Goal: Transaction & Acquisition: Purchase product/service

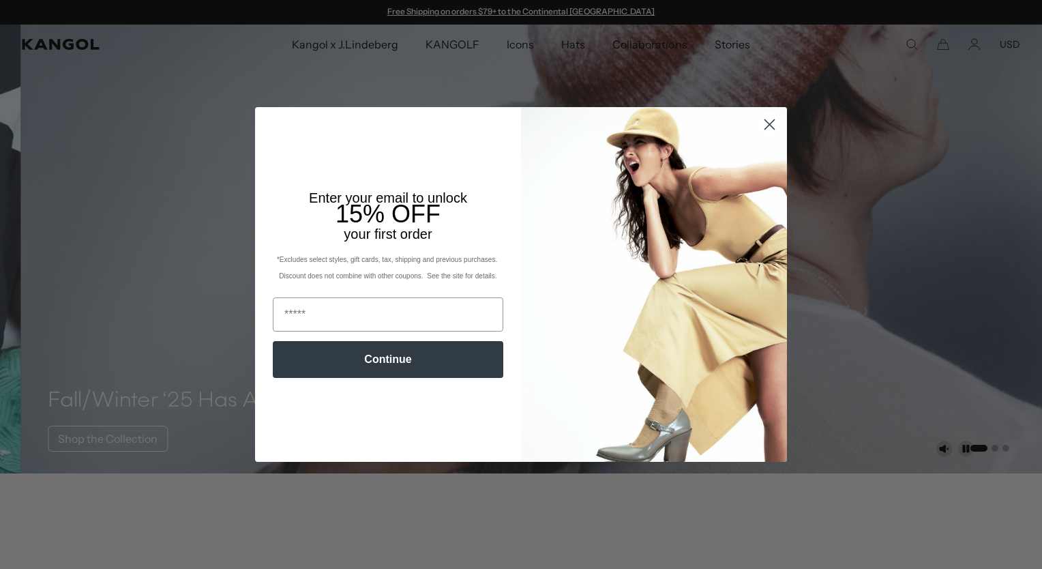
click at [765, 136] on circle "Close dialog" at bounding box center [769, 124] width 23 height 23
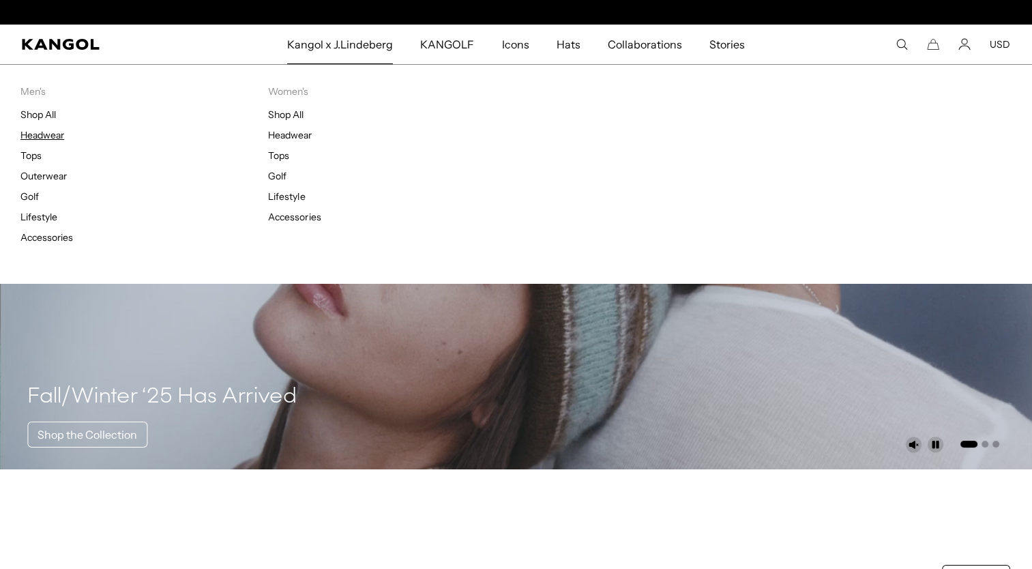
click at [57, 139] on link "Headwear" at bounding box center [42, 135] width 44 height 12
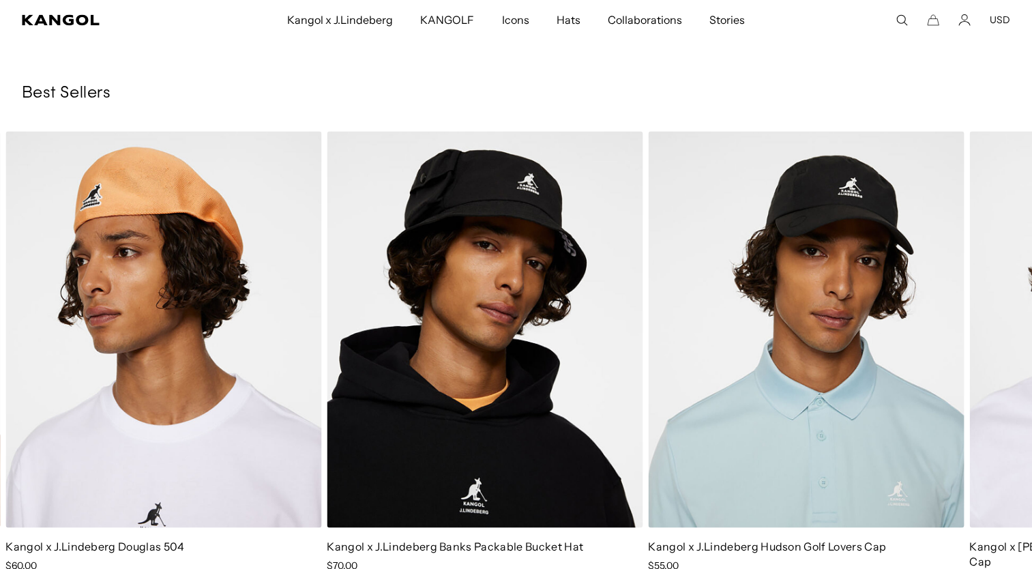
scroll to position [2095, 0]
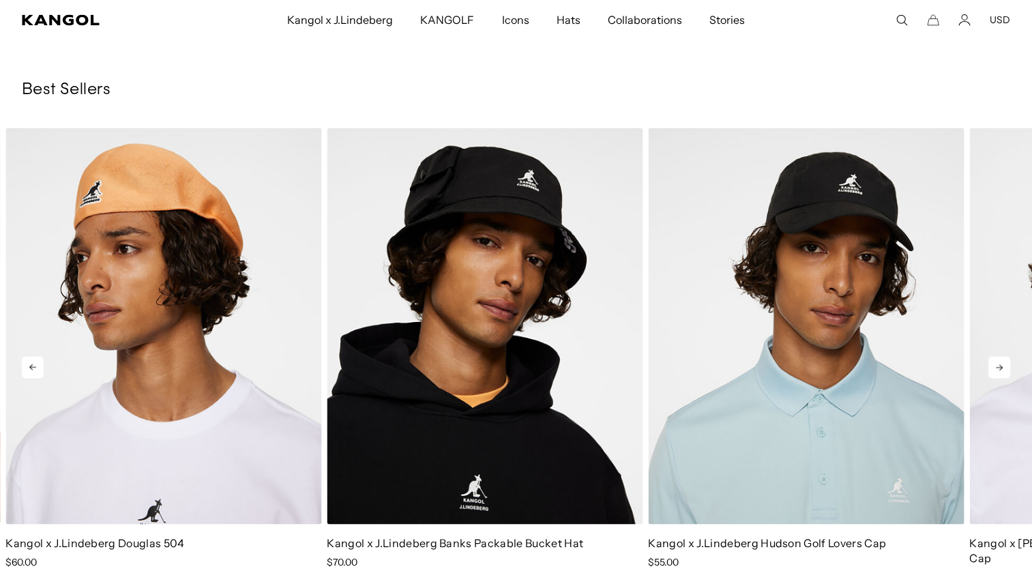
click at [994, 375] on icon at bounding box center [999, 367] width 22 height 22
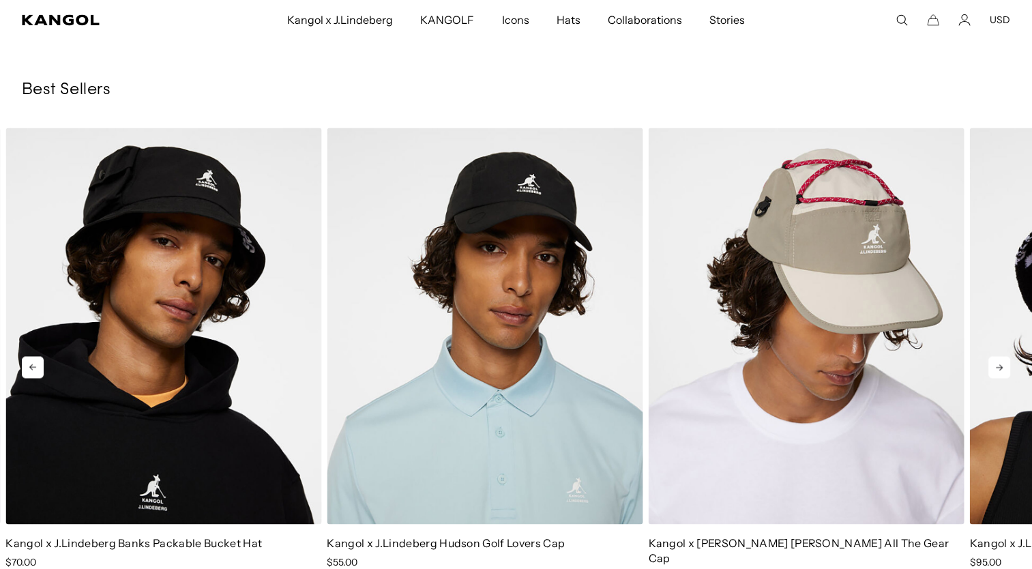
scroll to position [0, 0]
click at [994, 375] on icon at bounding box center [999, 367] width 22 height 22
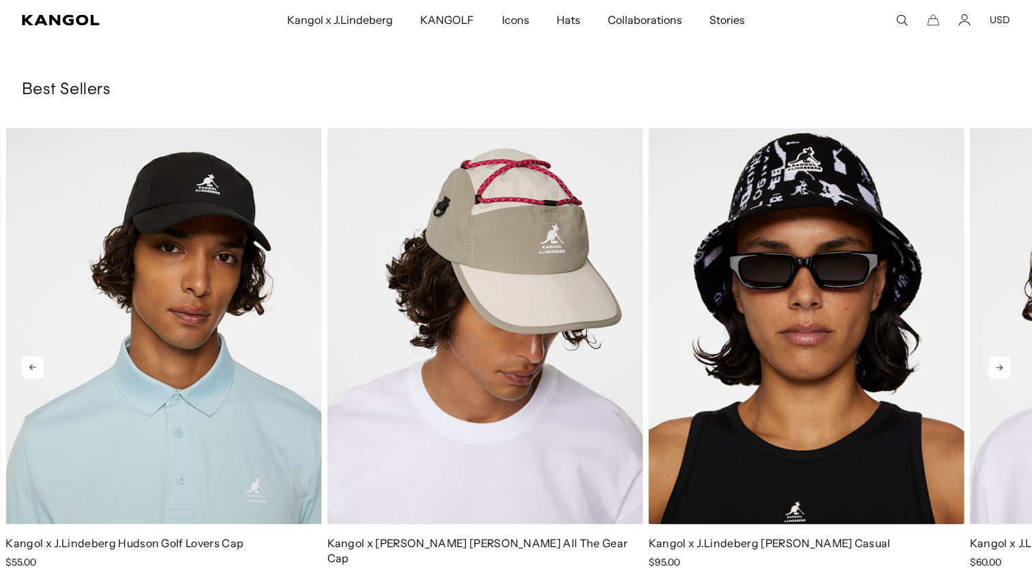
click at [994, 375] on icon at bounding box center [999, 367] width 22 height 22
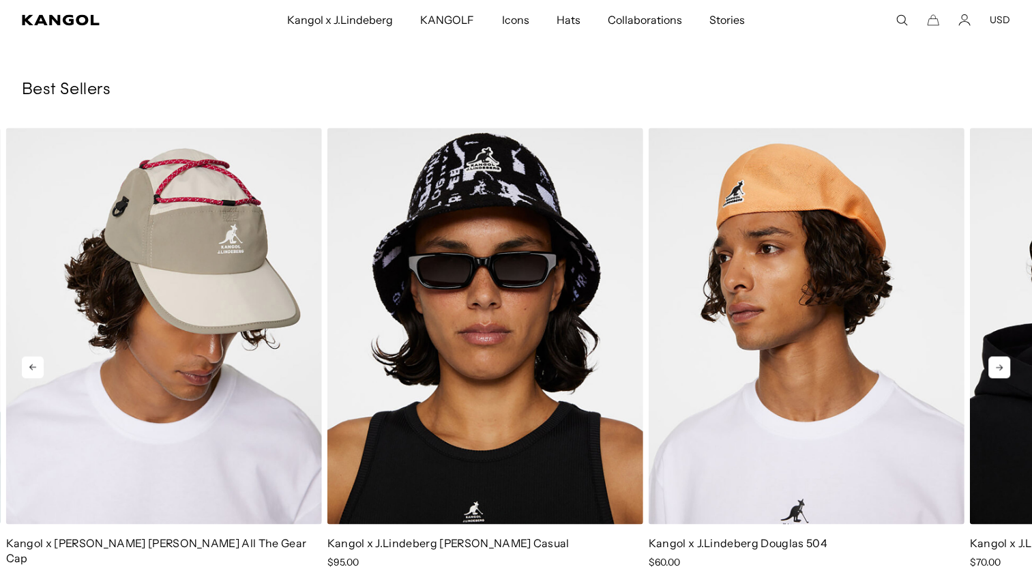
scroll to position [0, 281]
click at [994, 375] on icon at bounding box center [999, 367] width 22 height 22
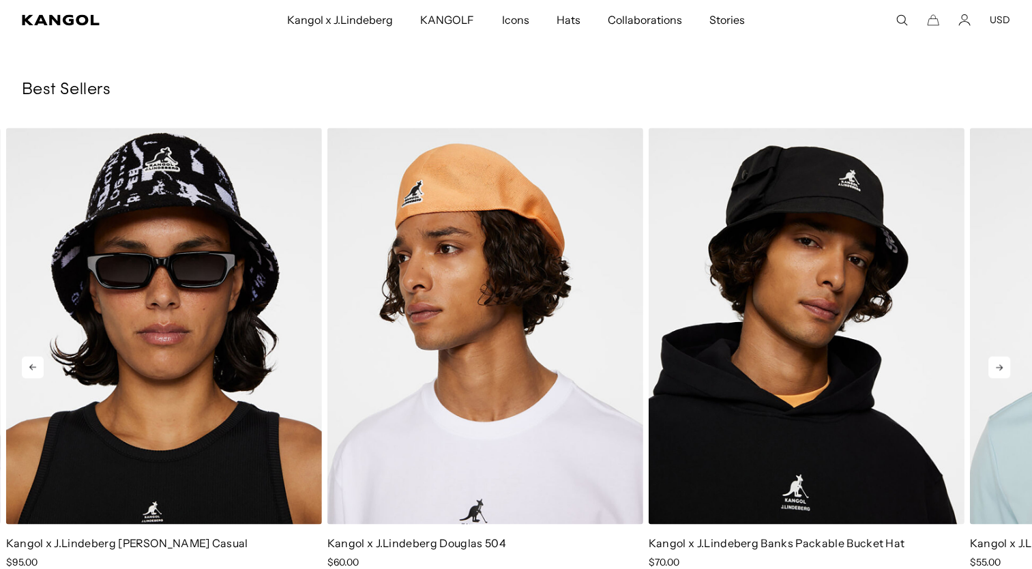
click at [994, 375] on icon at bounding box center [999, 367] width 22 height 22
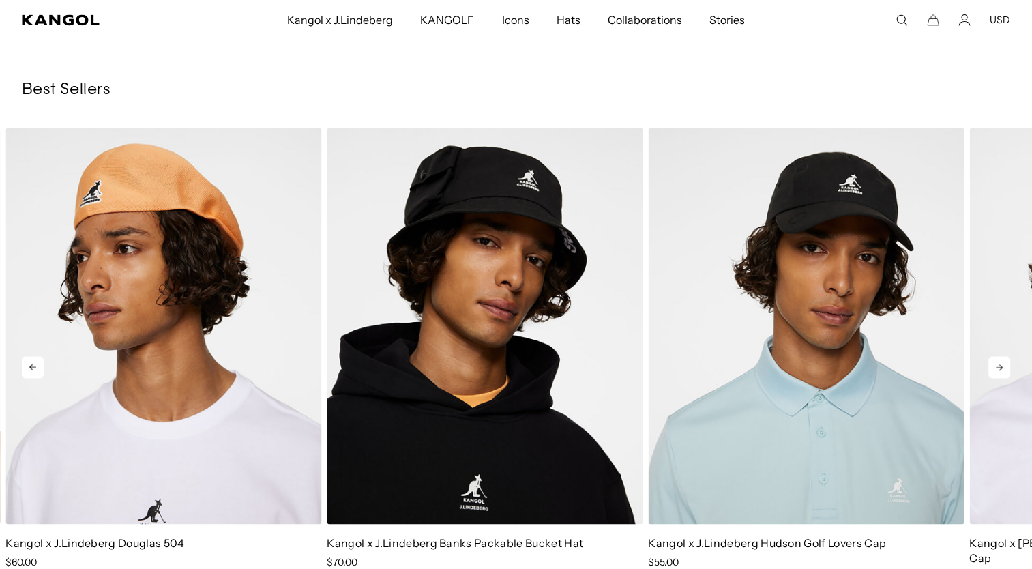
click at [994, 375] on icon at bounding box center [999, 367] width 22 height 22
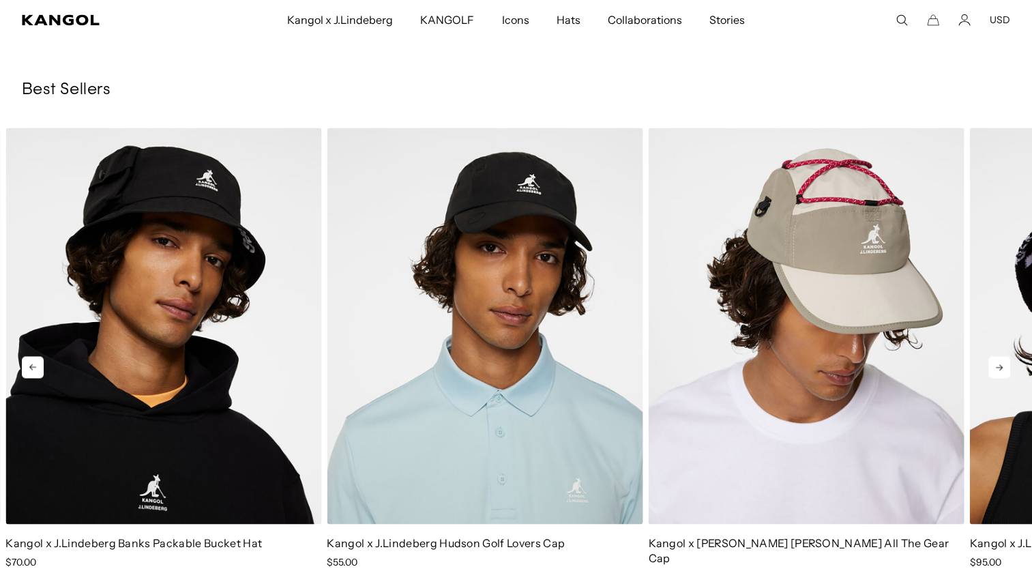
click at [994, 375] on icon at bounding box center [999, 367] width 22 height 22
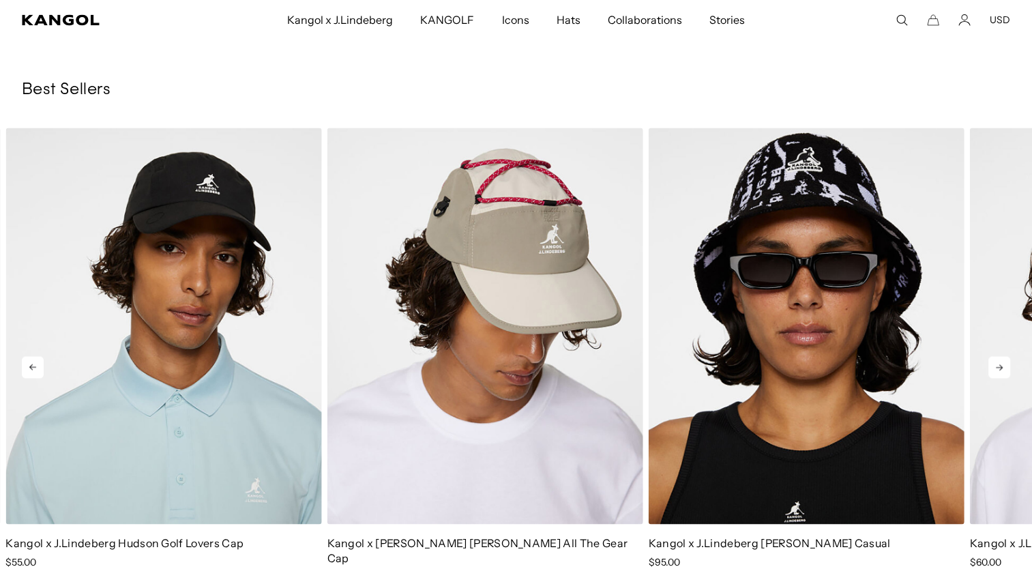
scroll to position [0, 0]
click at [994, 375] on icon at bounding box center [999, 367] width 22 height 22
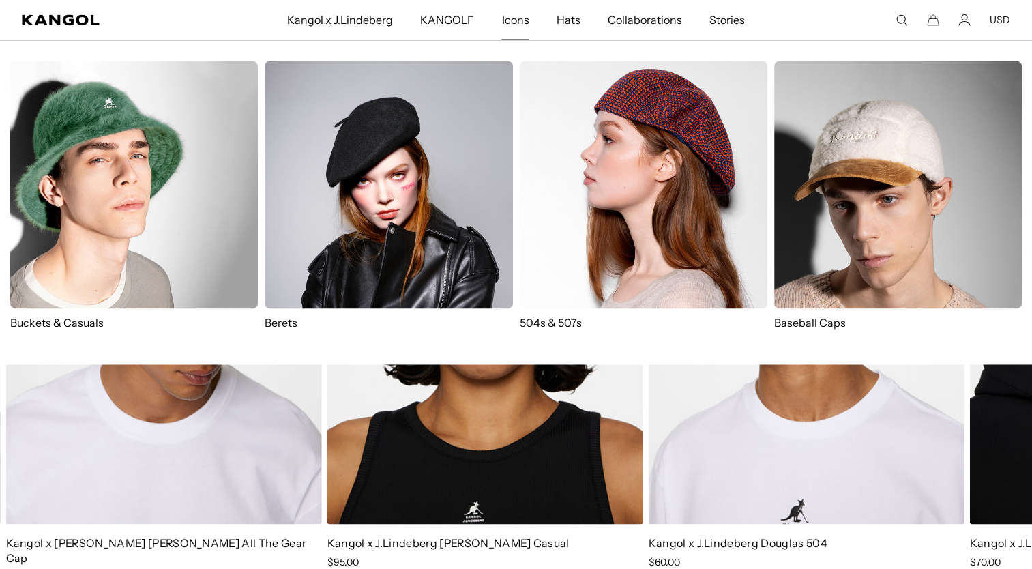
scroll to position [0, 281]
click at [367, 162] on img at bounding box center [389, 185] width 248 height 248
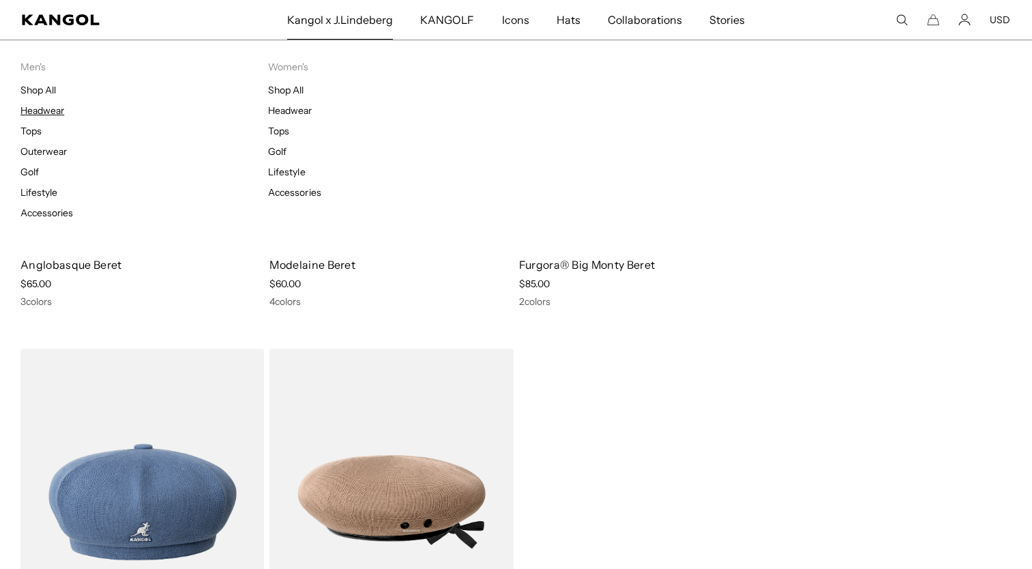
click at [35, 110] on link "Headwear" at bounding box center [42, 110] width 44 height 12
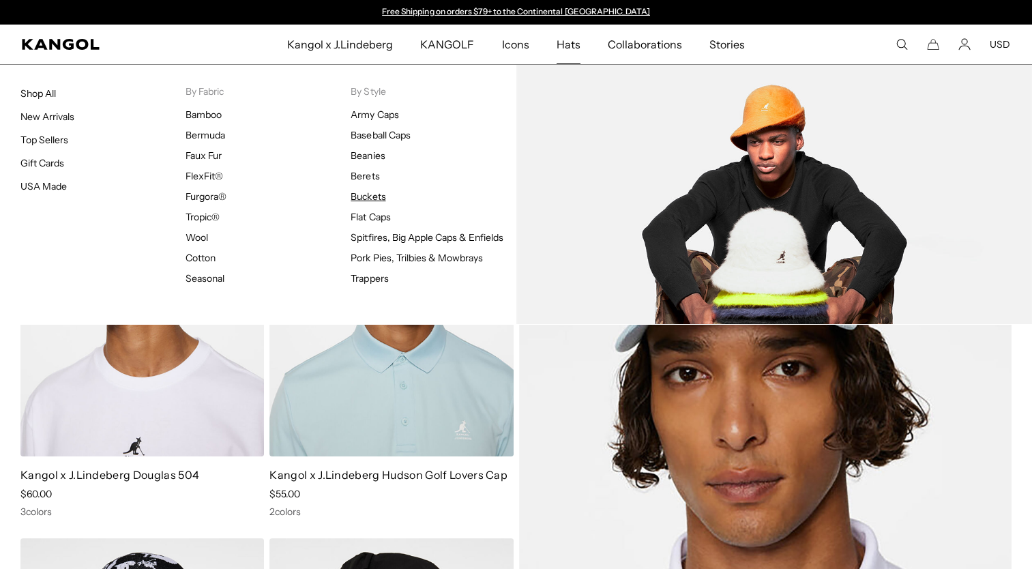
click at [375, 197] on link "Buckets" at bounding box center [367, 196] width 35 height 12
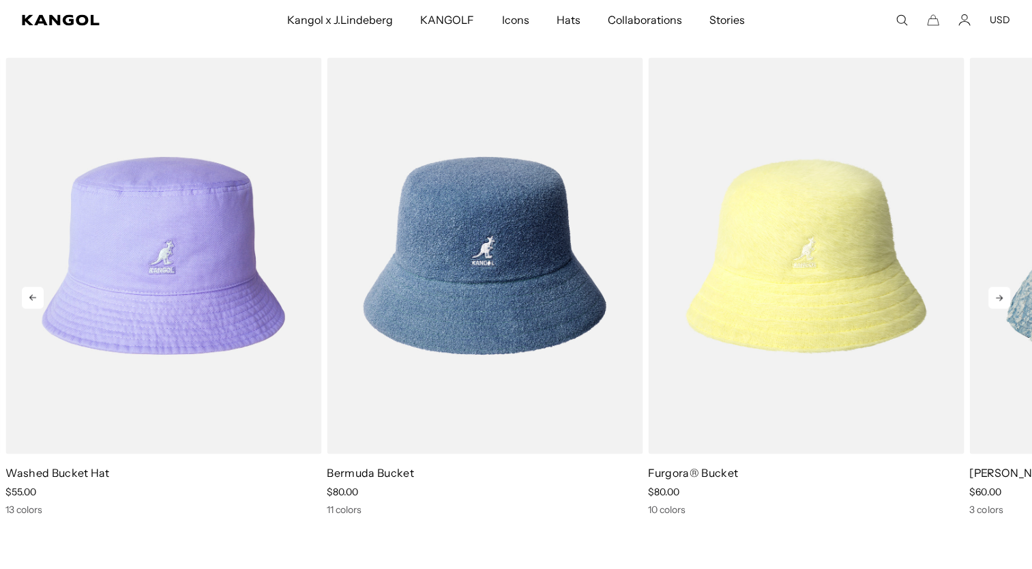
click at [998, 295] on icon at bounding box center [999, 297] width 22 height 22
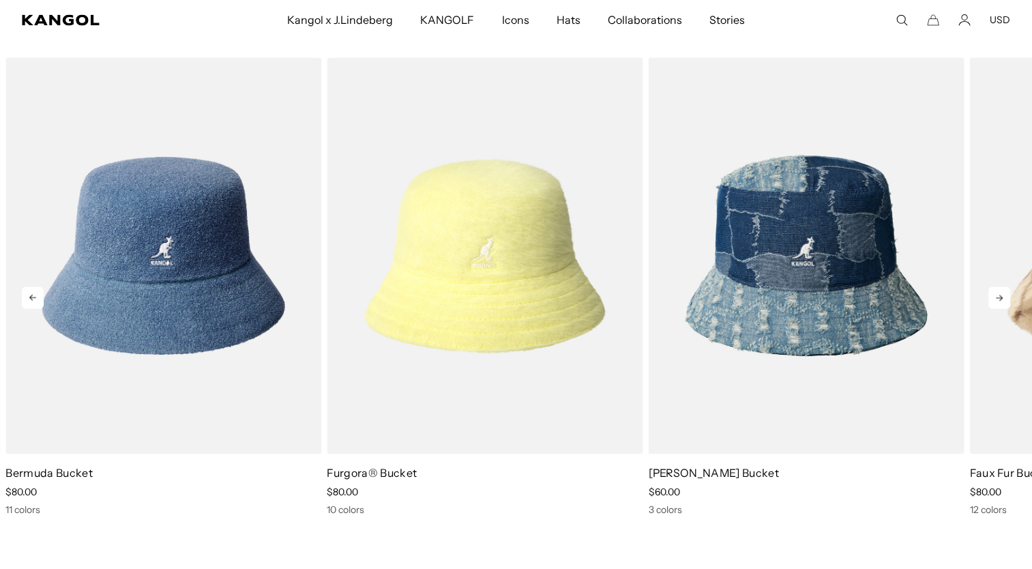
click at [998, 295] on icon at bounding box center [999, 297] width 22 height 22
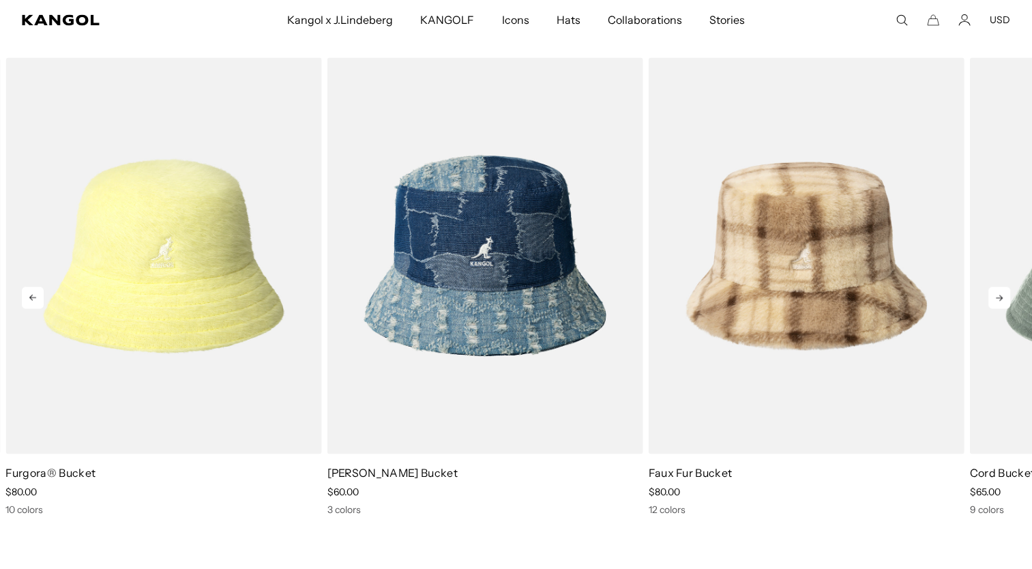
click at [998, 295] on icon at bounding box center [999, 297] width 22 height 22
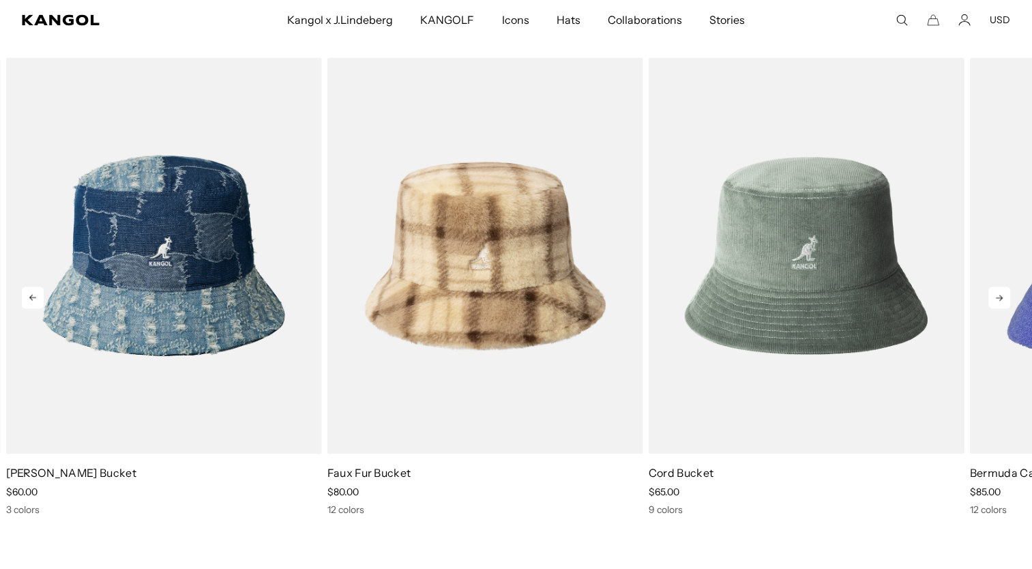
click at [998, 295] on icon at bounding box center [999, 297] width 22 height 22
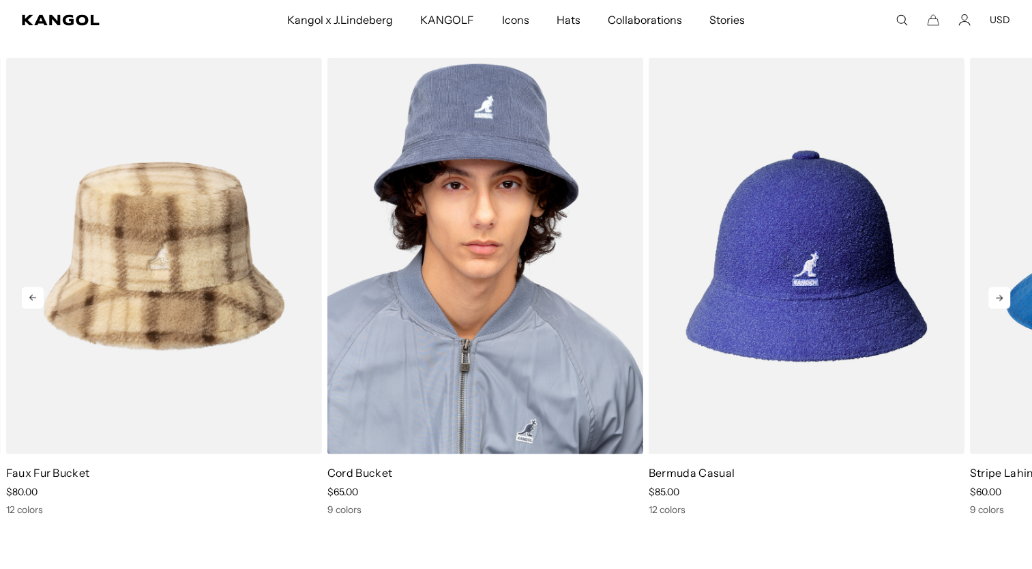
click at [463, 272] on img "6 of 10" at bounding box center [485, 255] width 316 height 396
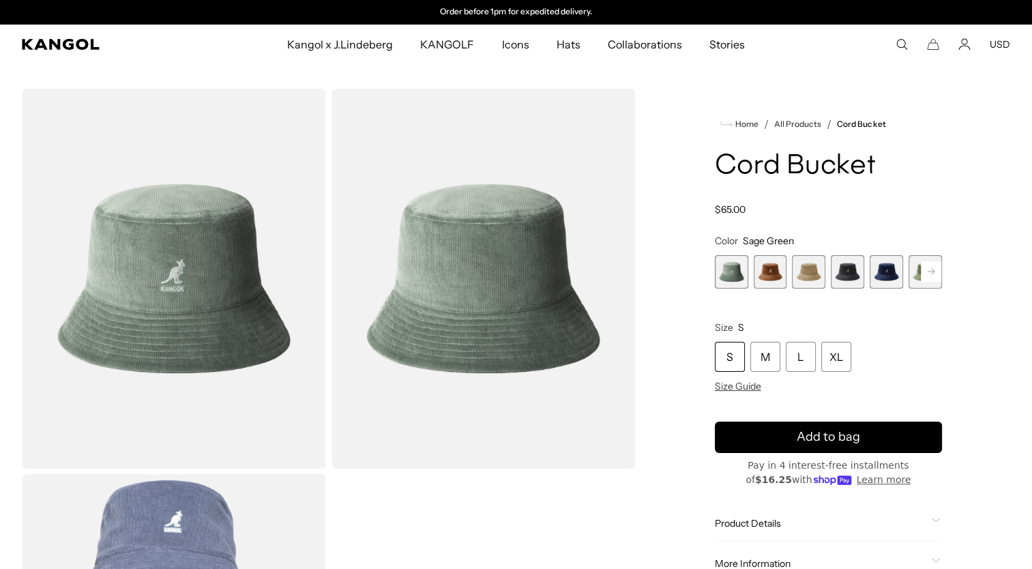
click at [764, 275] on span "2 of 9" at bounding box center [770, 271] width 33 height 33
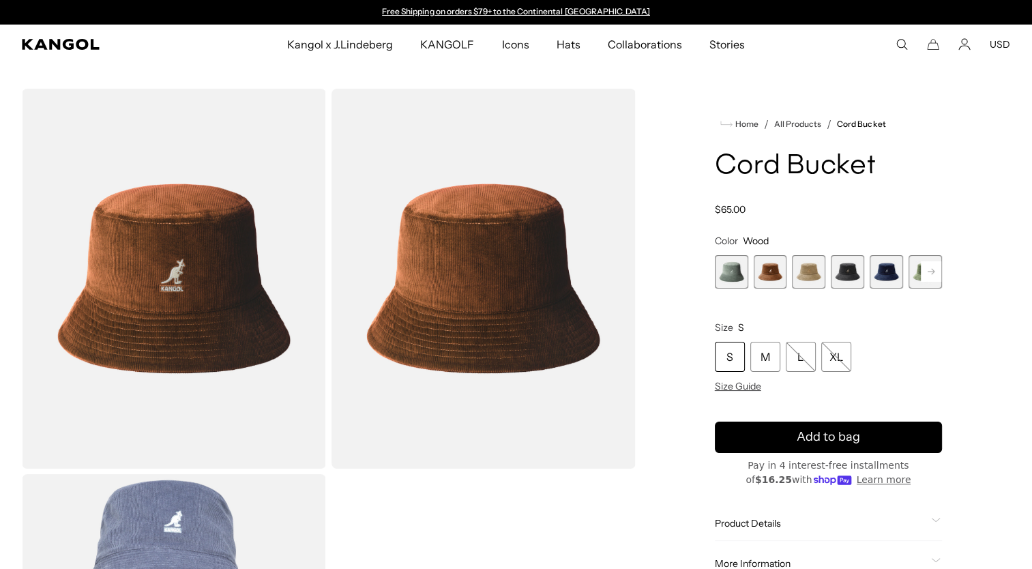
click at [807, 276] on span "3 of 9" at bounding box center [808, 271] width 33 height 33
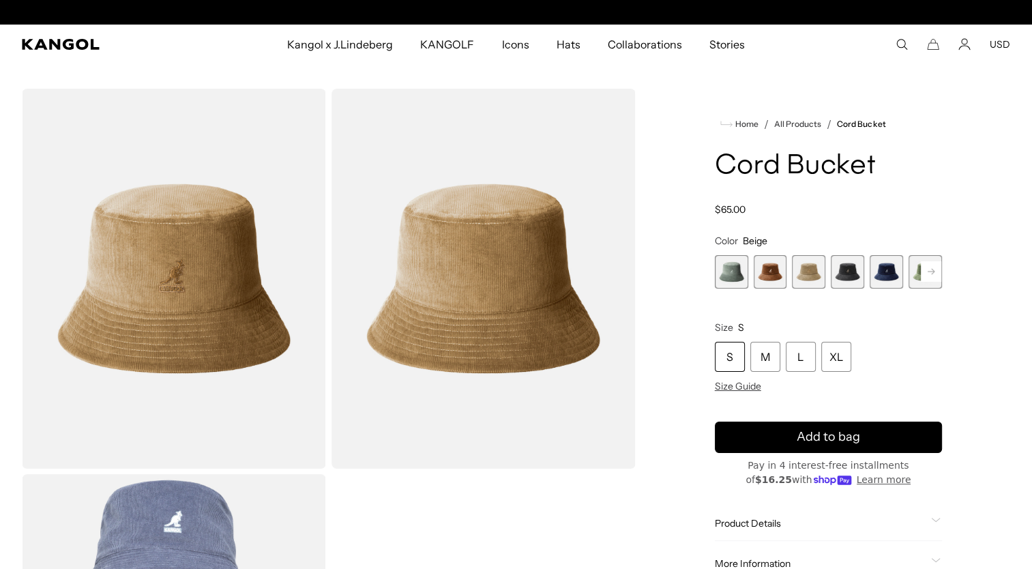
scroll to position [0, 281]
click at [850, 280] on span "4 of 9" at bounding box center [847, 271] width 33 height 33
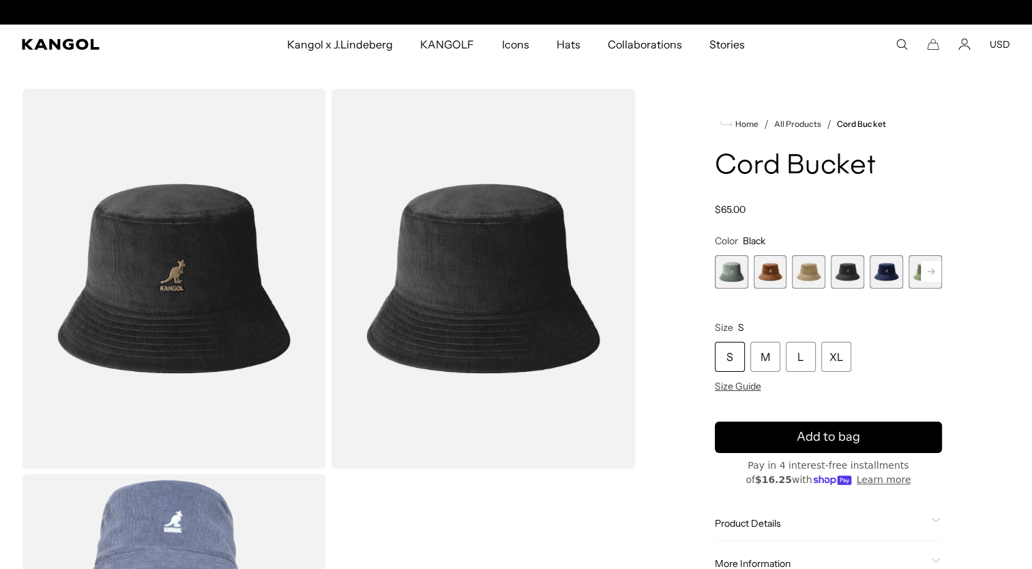
scroll to position [0, 281]
click at [886, 275] on span "5 of 9" at bounding box center [885, 271] width 33 height 33
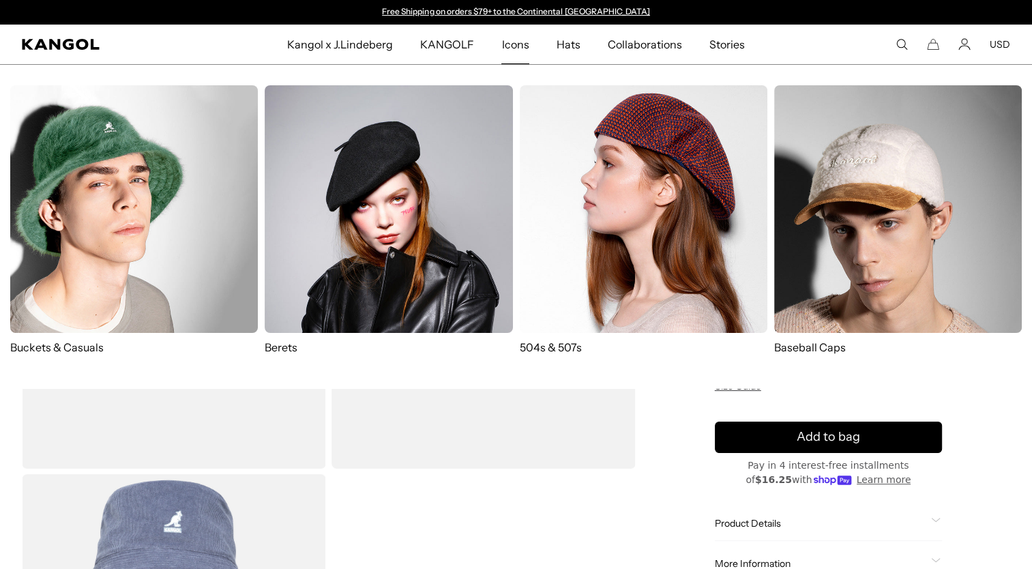
click at [153, 232] on img at bounding box center [134, 209] width 248 height 248
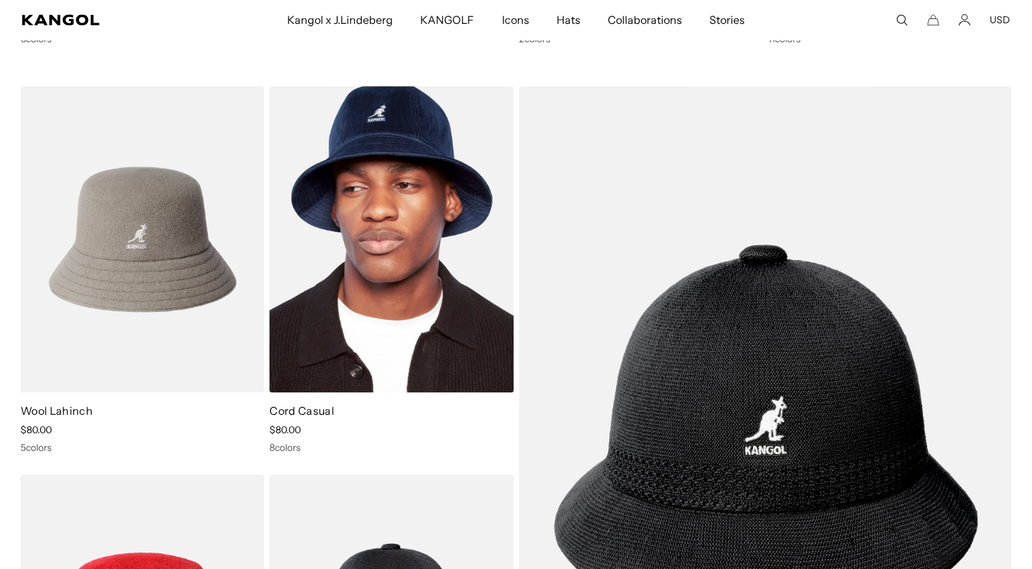
click at [346, 224] on img at bounding box center [390, 239] width 243 height 306
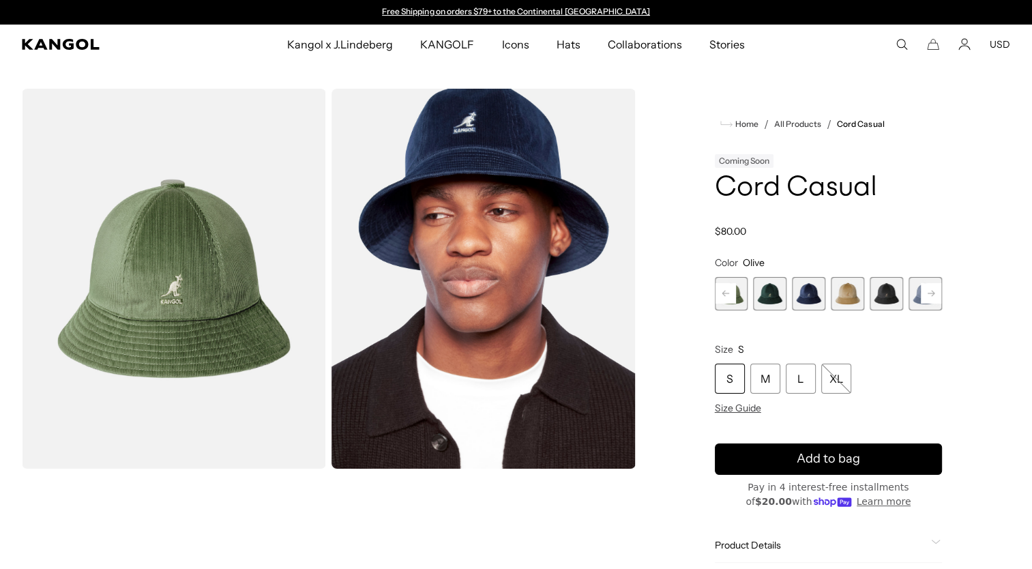
click at [930, 299] on rect at bounding box center [931, 293] width 20 height 20
click at [930, 299] on div "Previous Next Sage Green Variant sold out or unavailable Olive Variant sold out…" at bounding box center [828, 293] width 227 height 33
click at [930, 299] on span "9 of 9" at bounding box center [924, 293] width 33 height 33
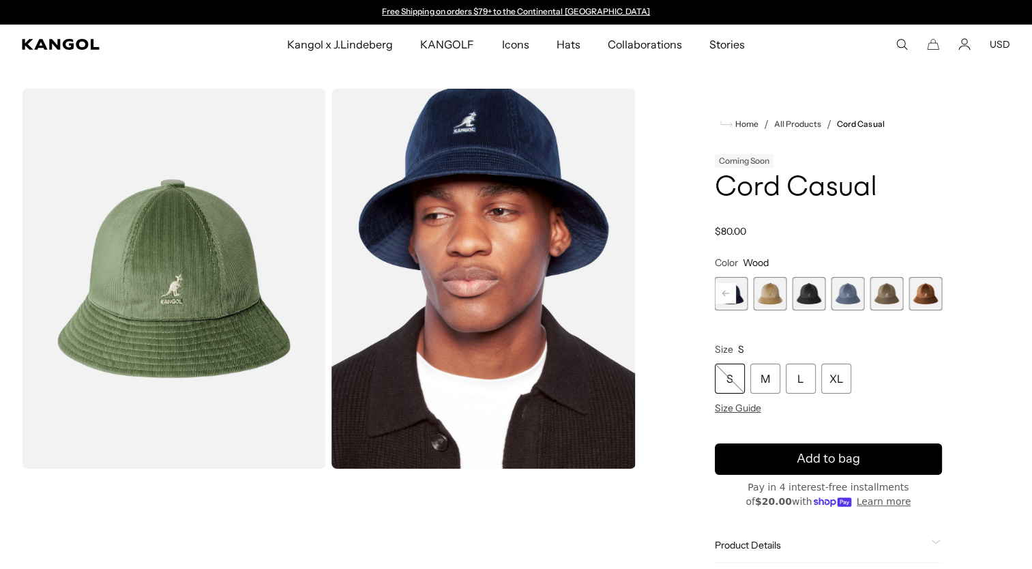
click at [930, 299] on span "9 of 9" at bounding box center [924, 293] width 33 height 33
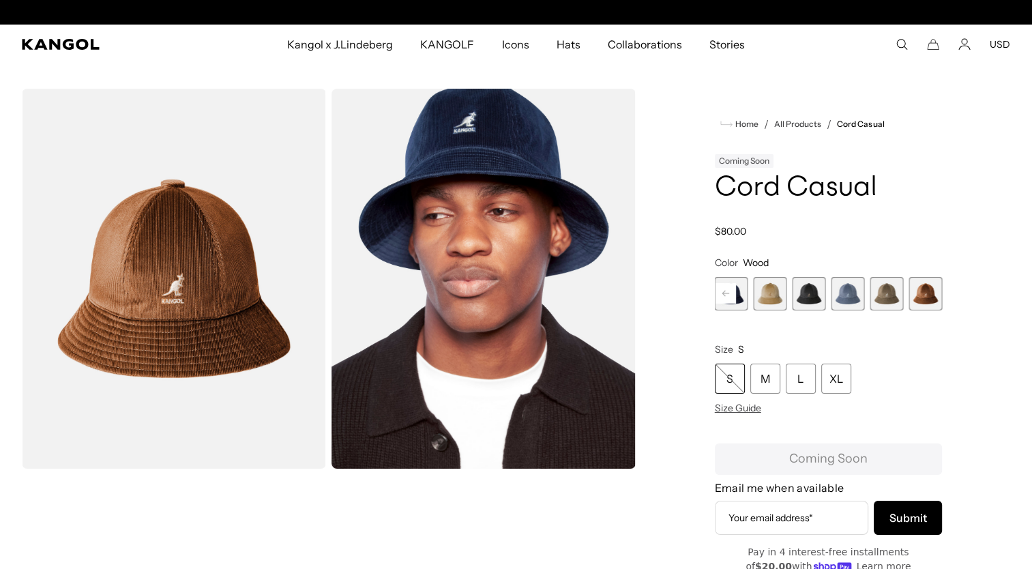
scroll to position [0, 281]
click at [883, 299] on span "8 of 9" at bounding box center [885, 293] width 33 height 33
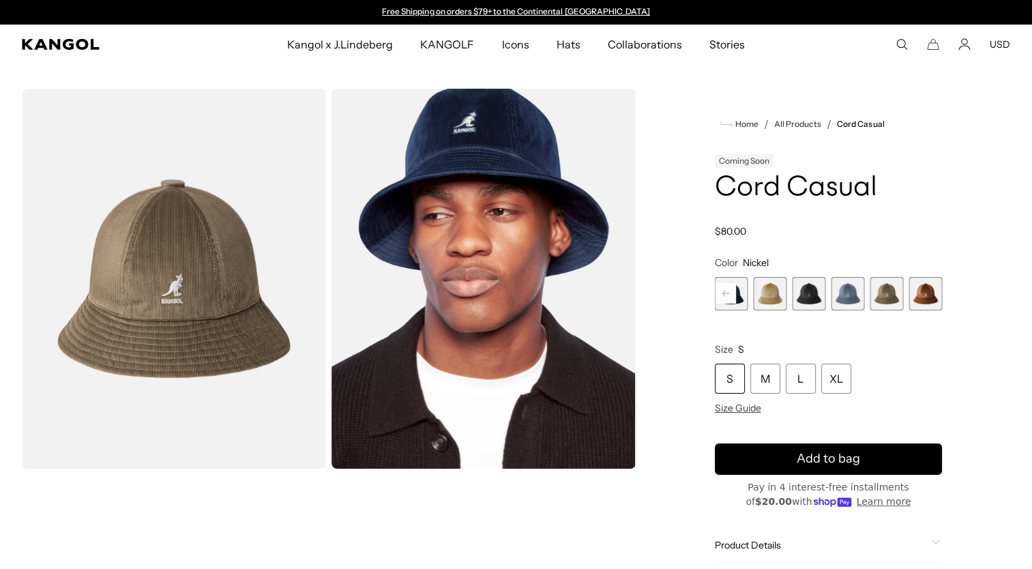
click at [843, 299] on span "7 of 9" at bounding box center [847, 293] width 33 height 33
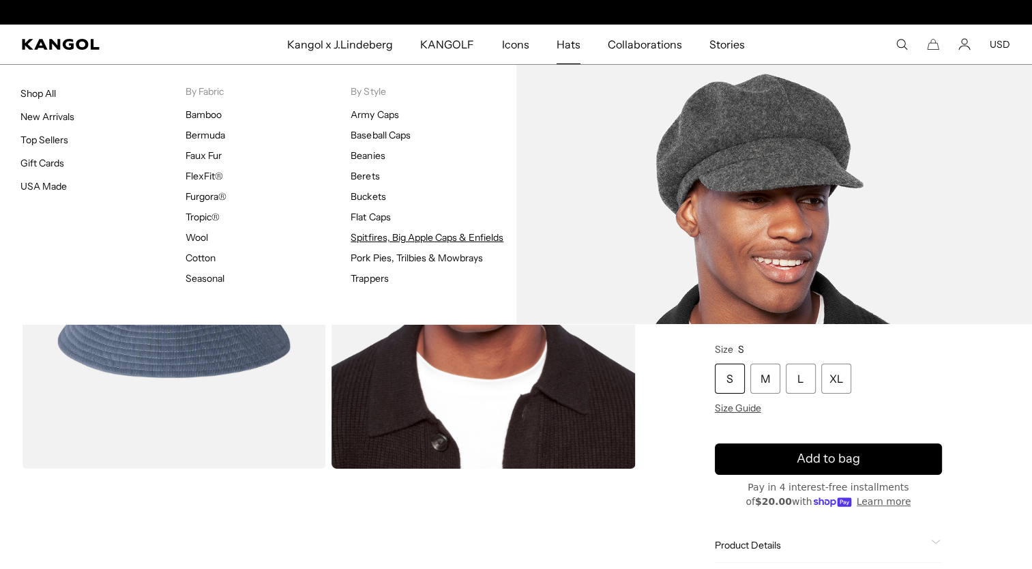
scroll to position [0, 281]
click at [391, 239] on link "Spitfires, Big Apple Caps & Enfields" at bounding box center [426, 237] width 153 height 12
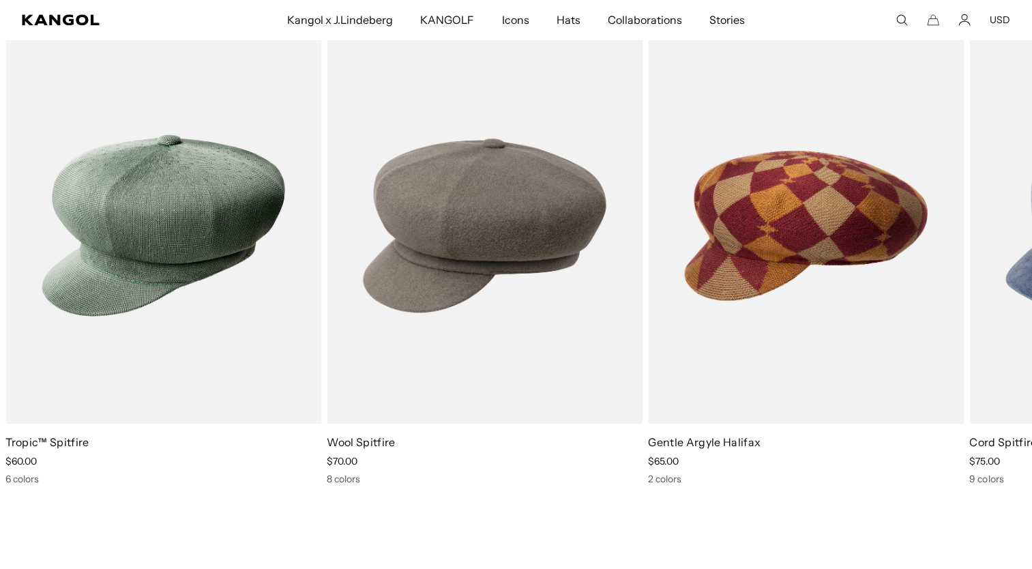
scroll to position [1437, 0]
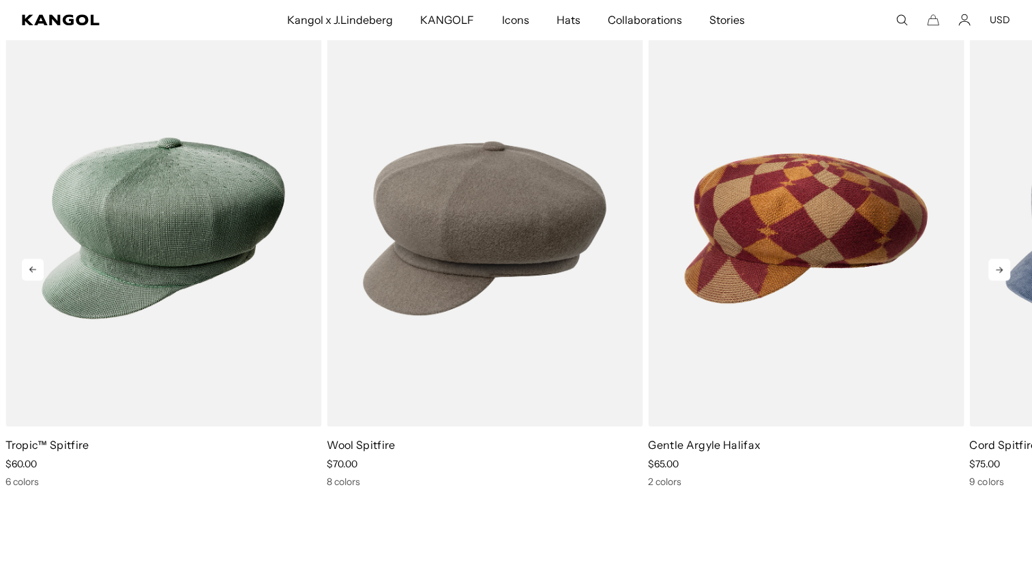
click at [990, 271] on icon at bounding box center [999, 269] width 22 height 22
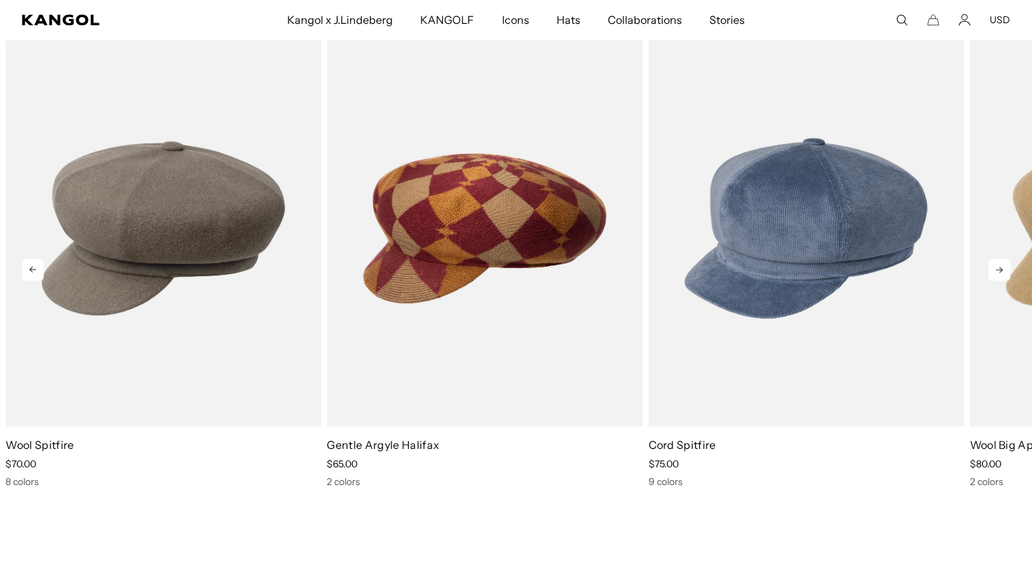
scroll to position [0, 0]
click at [990, 271] on icon at bounding box center [999, 269] width 22 height 22
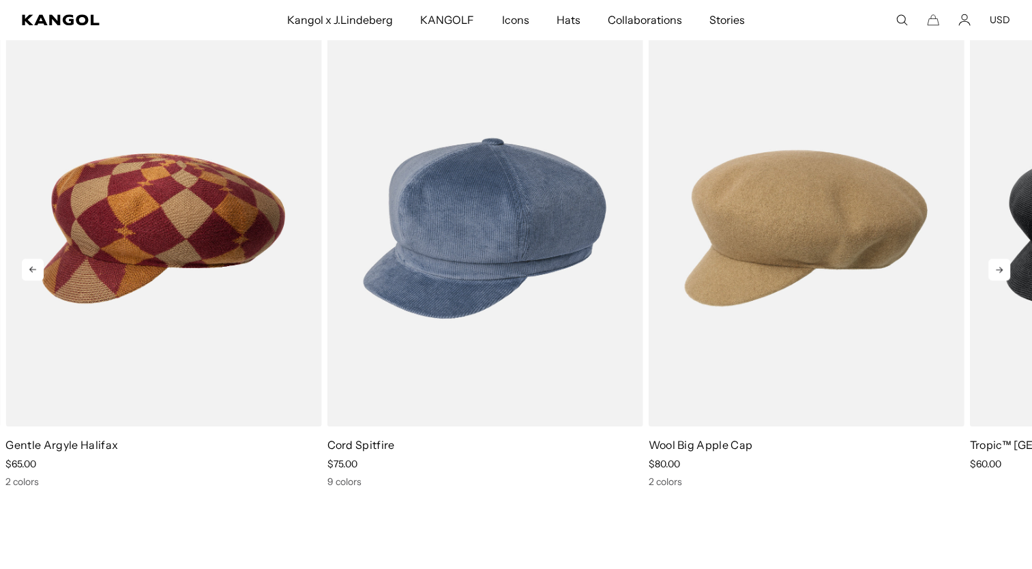
click at [990, 271] on icon at bounding box center [999, 269] width 22 height 22
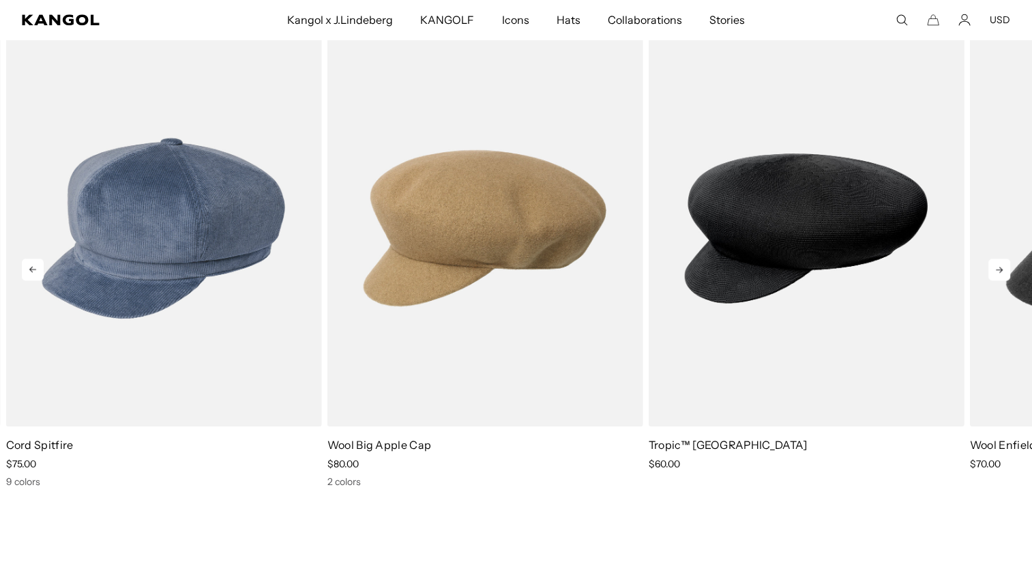
scroll to position [0, 281]
click at [990, 271] on icon at bounding box center [999, 269] width 22 height 22
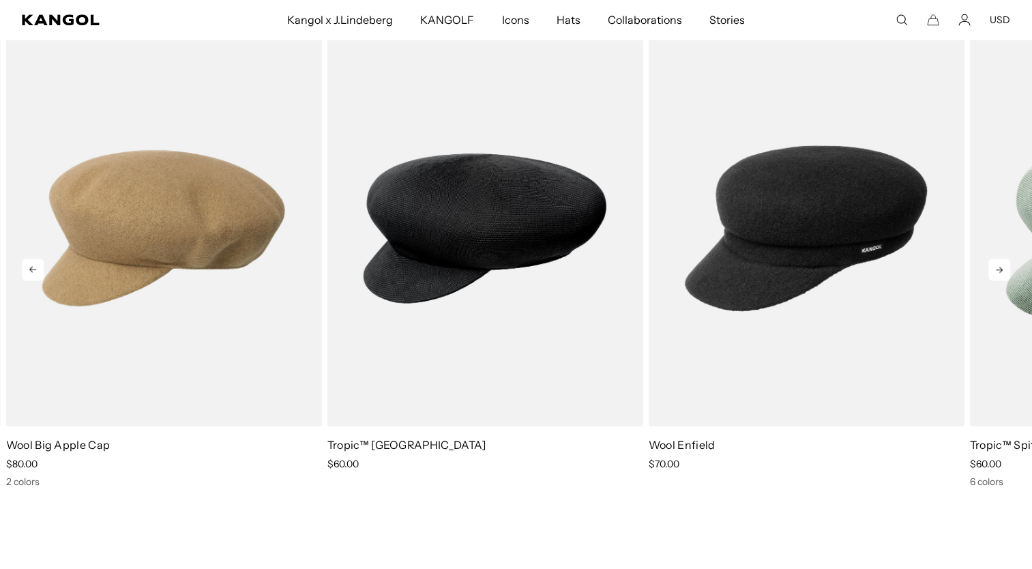
click at [990, 271] on icon at bounding box center [999, 269] width 22 height 22
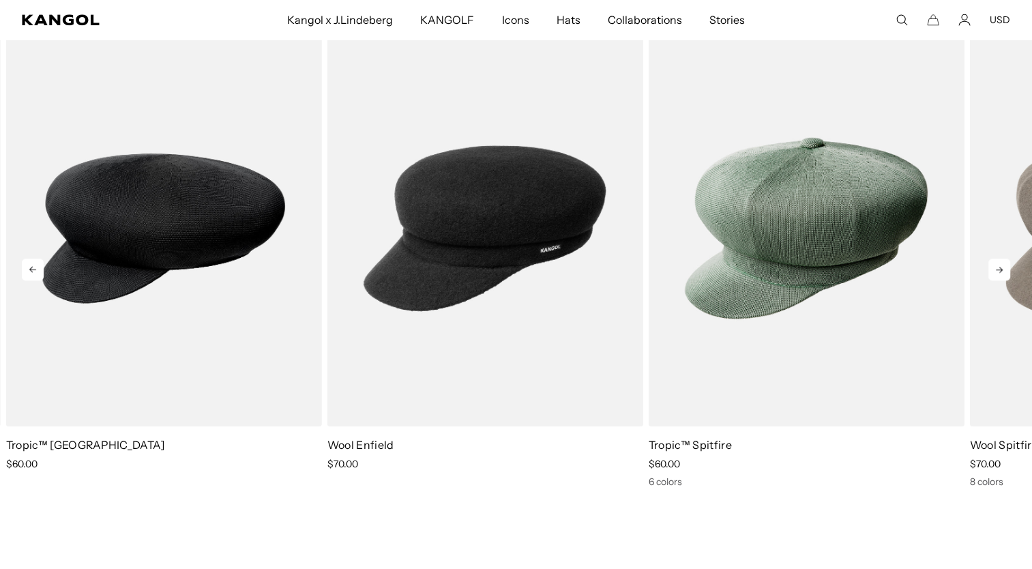
scroll to position [0, 0]
click at [990, 271] on icon at bounding box center [999, 269] width 22 height 22
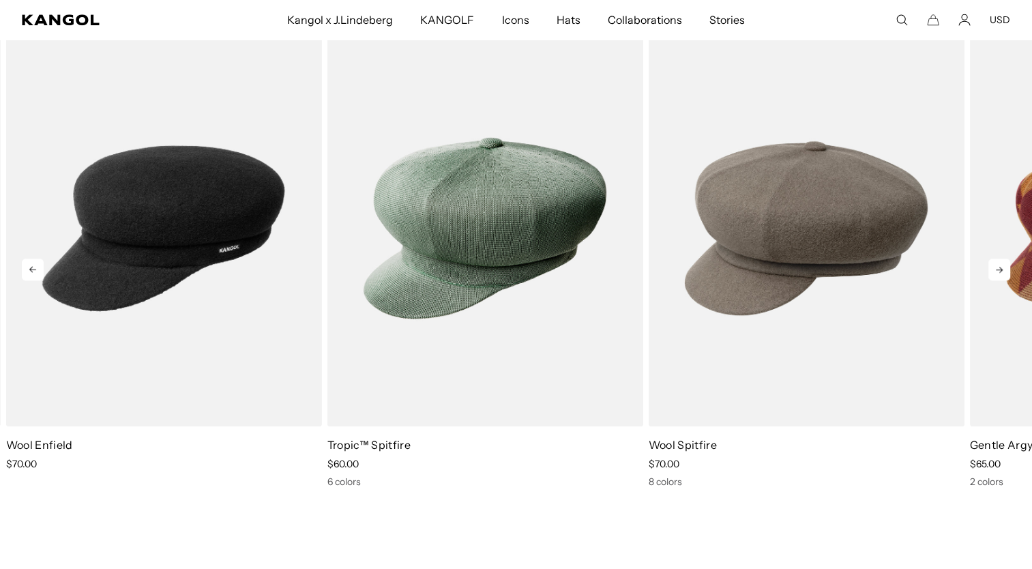
click at [990, 271] on icon at bounding box center [999, 269] width 22 height 22
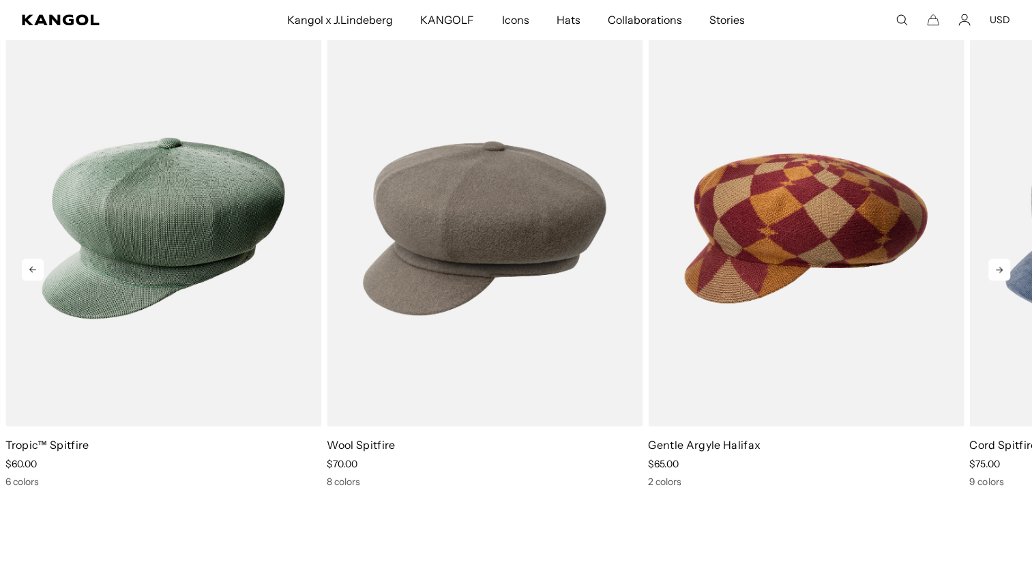
scroll to position [0, 281]
click at [990, 271] on icon at bounding box center [999, 269] width 22 height 22
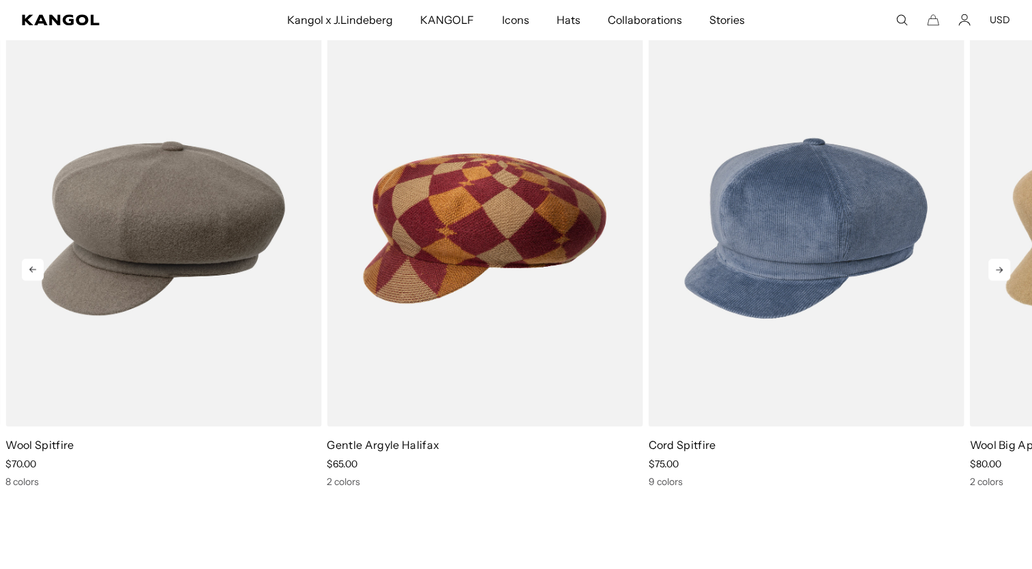
click at [990, 271] on icon at bounding box center [999, 269] width 22 height 22
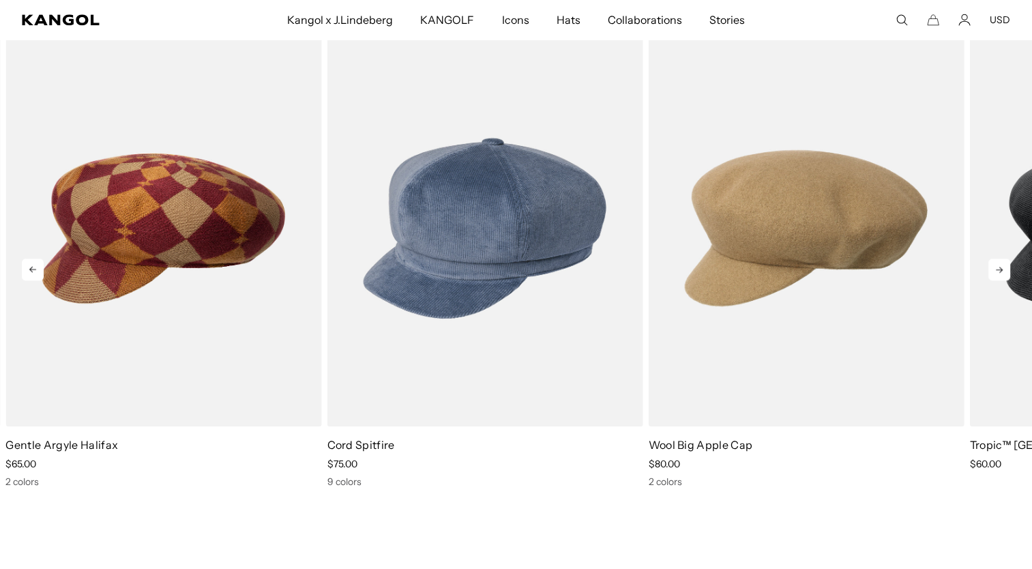
click at [990, 271] on icon at bounding box center [999, 269] width 22 height 22
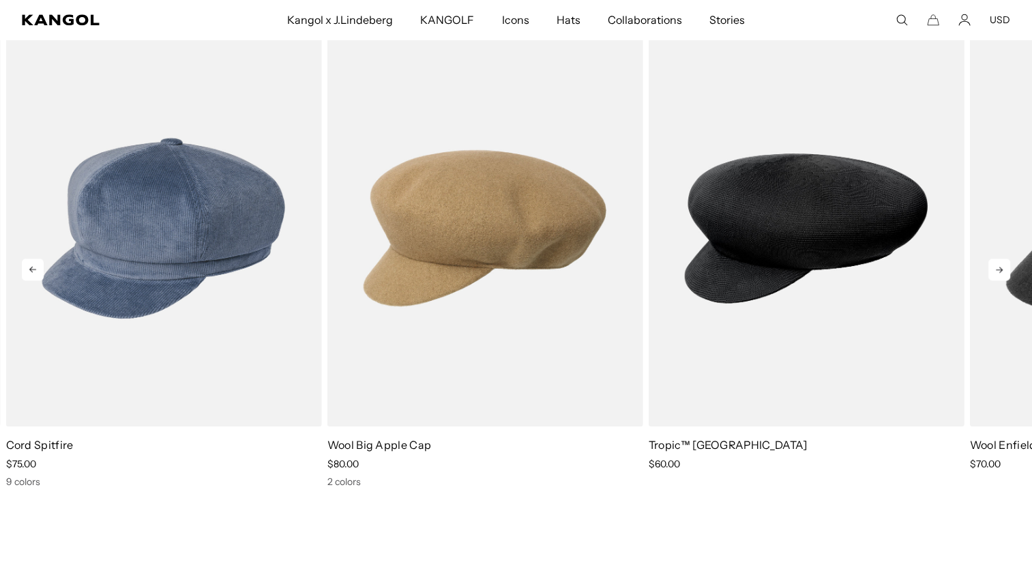
scroll to position [0, 0]
click at [990, 271] on icon at bounding box center [999, 269] width 22 height 22
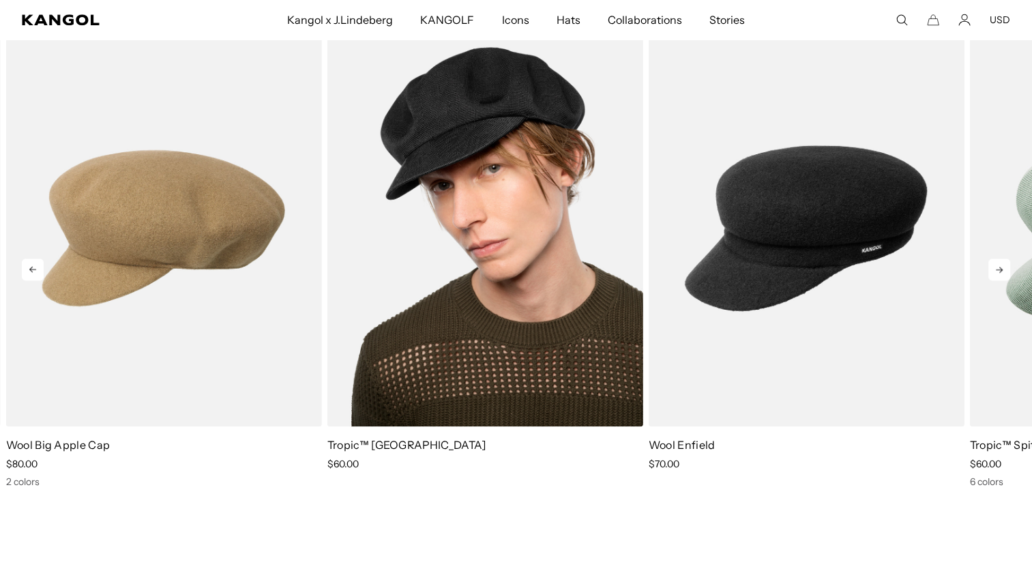
click at [491, 147] on img "6 of 7" at bounding box center [485, 228] width 316 height 396
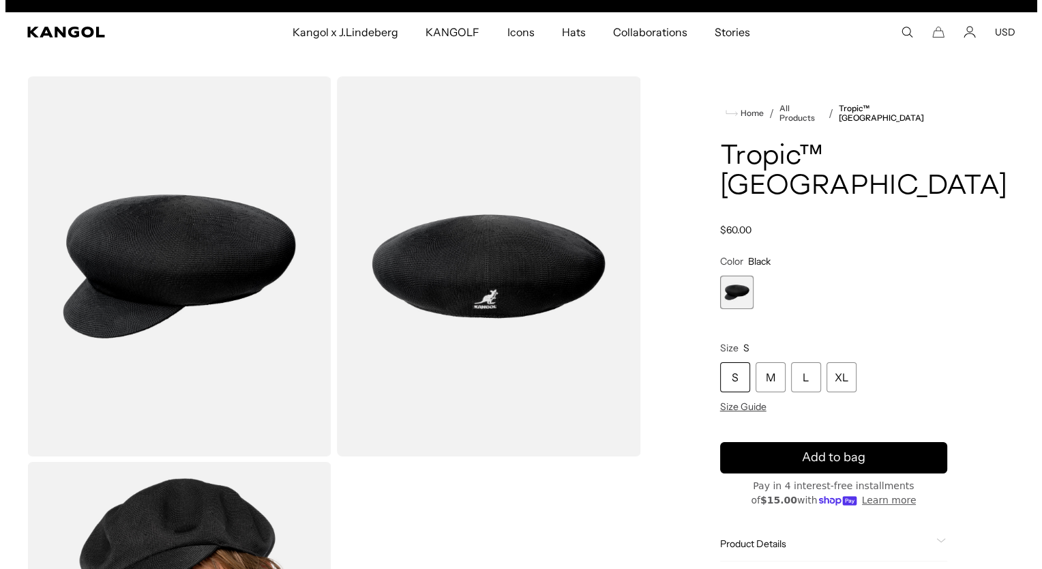
scroll to position [0, 281]
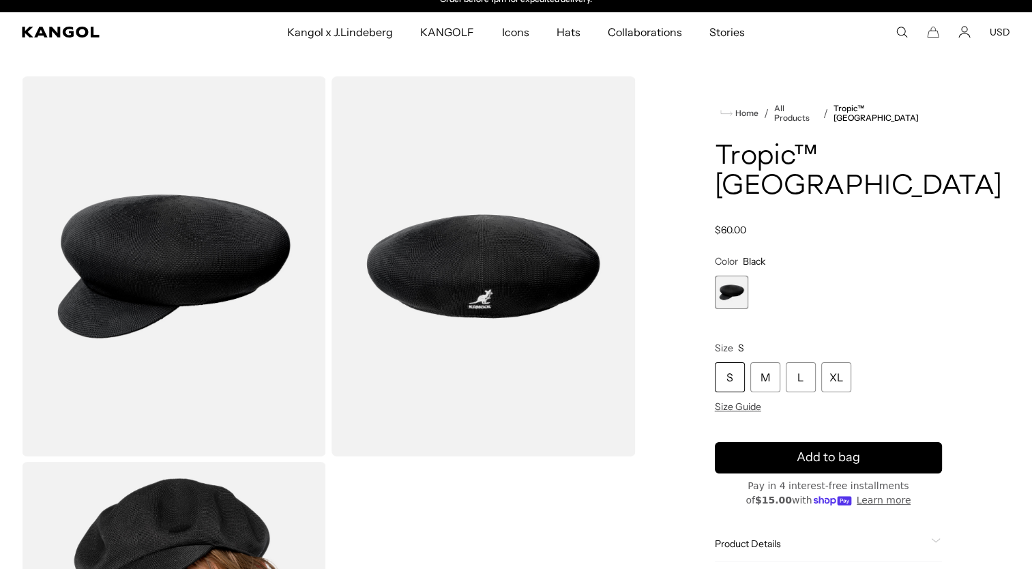
click at [256, 256] on img "Gallery Viewer" at bounding box center [174, 266] width 304 height 380
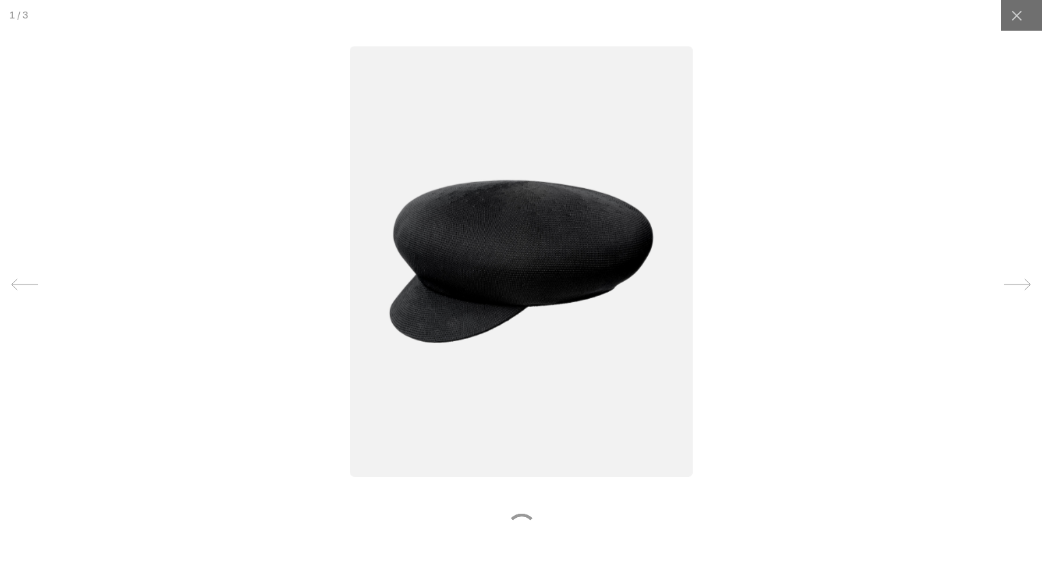
scroll to position [0, 0]
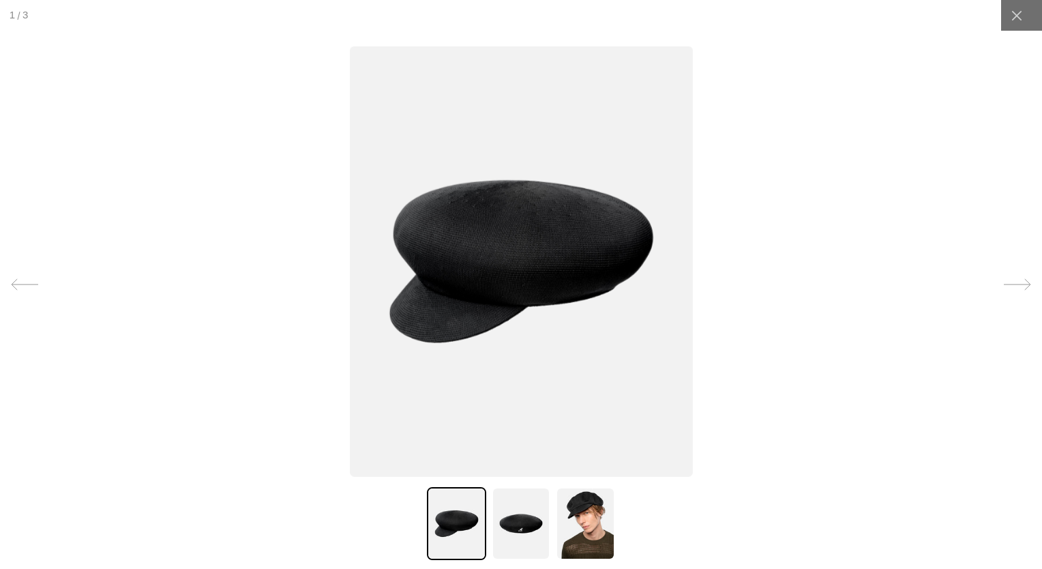
click at [1017, 289] on icon at bounding box center [1017, 284] width 27 height 27
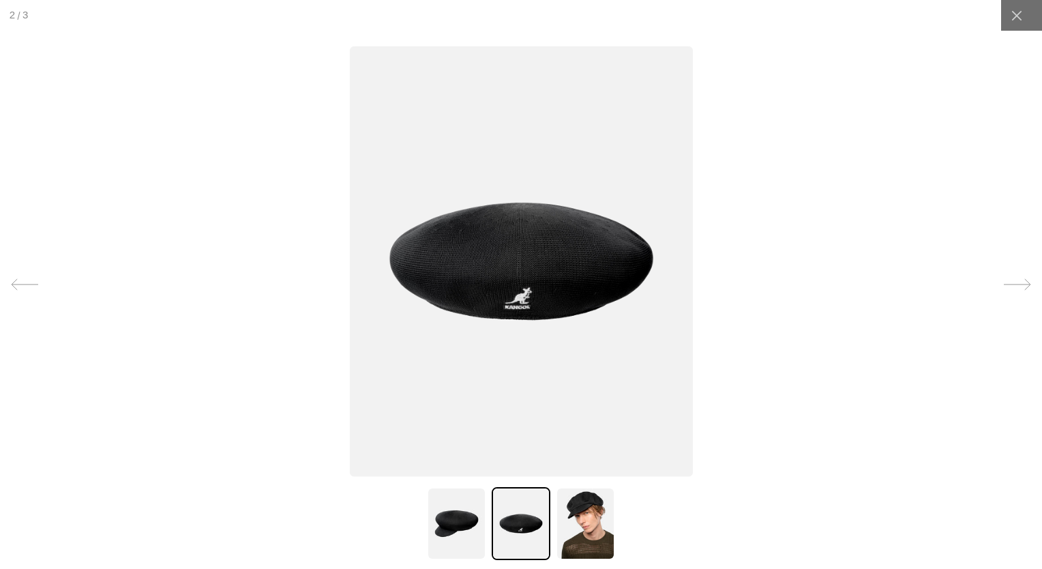
scroll to position [0, 281]
click at [1017, 289] on icon at bounding box center [1017, 284] width 27 height 27
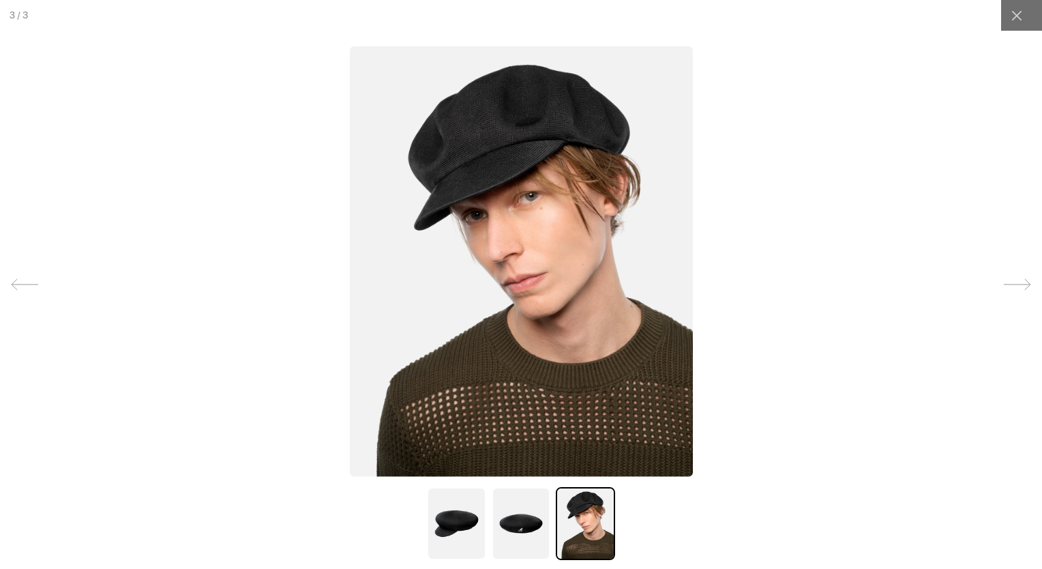
click at [1017, 289] on icon at bounding box center [1017, 284] width 27 height 27
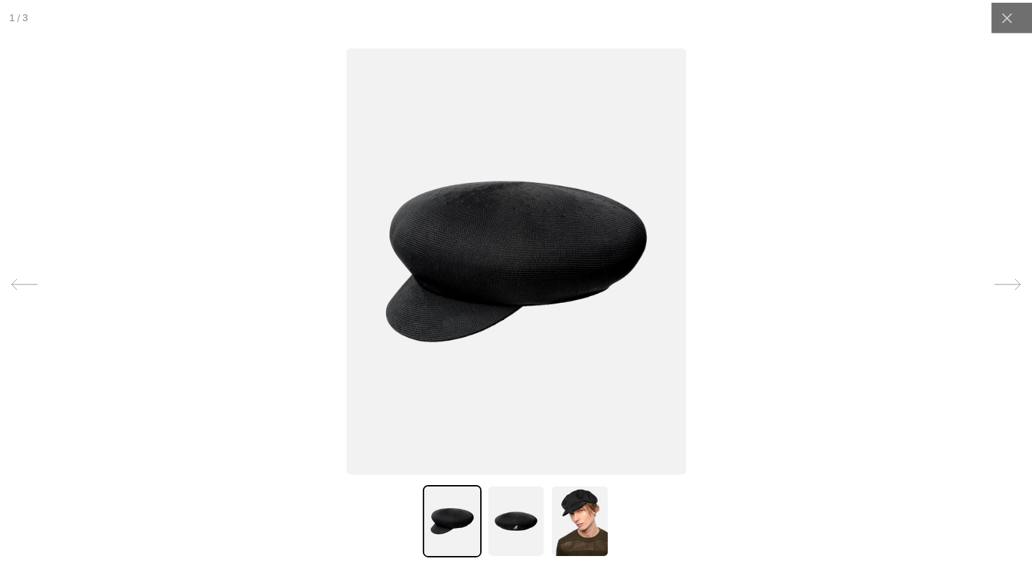
scroll to position [0, 0]
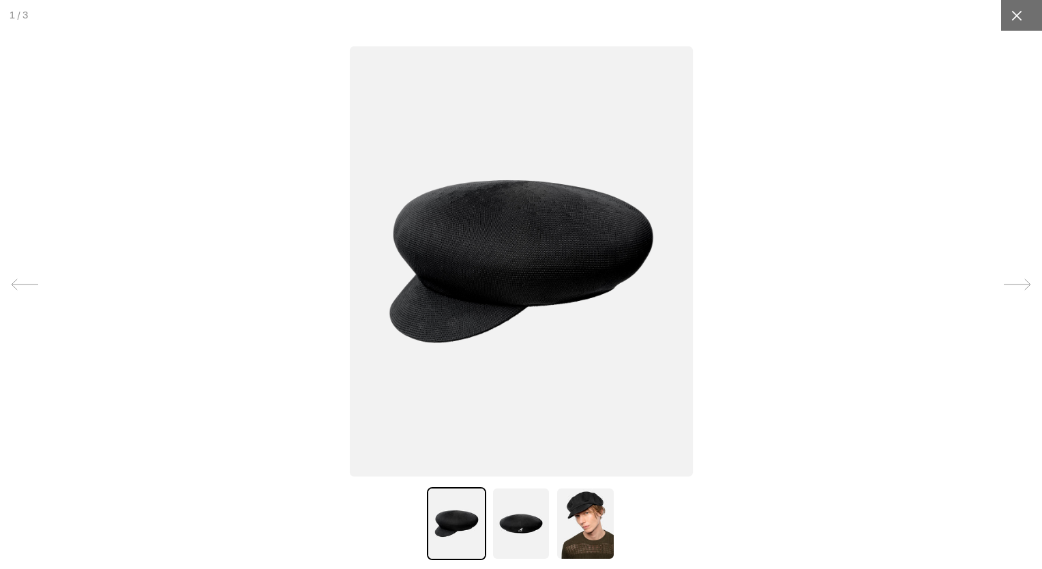
click at [1010, 10] on icon at bounding box center [1017, 16] width 14 height 14
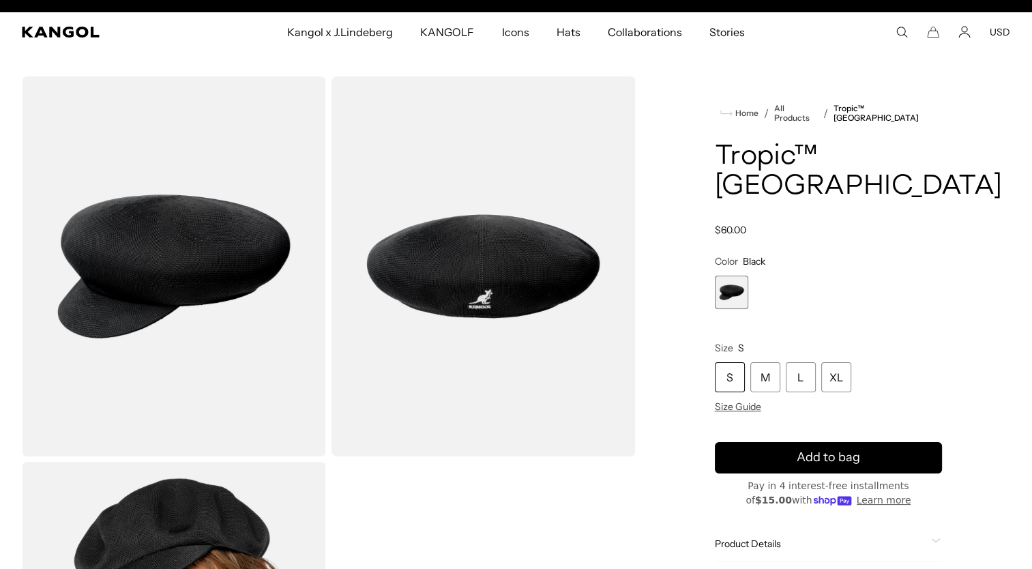
scroll to position [0, 281]
click at [831, 362] on div "XL" at bounding box center [836, 377] width 30 height 30
click at [835, 362] on div "XL" at bounding box center [836, 377] width 30 height 30
click at [838, 362] on div "XL" at bounding box center [836, 377] width 30 height 30
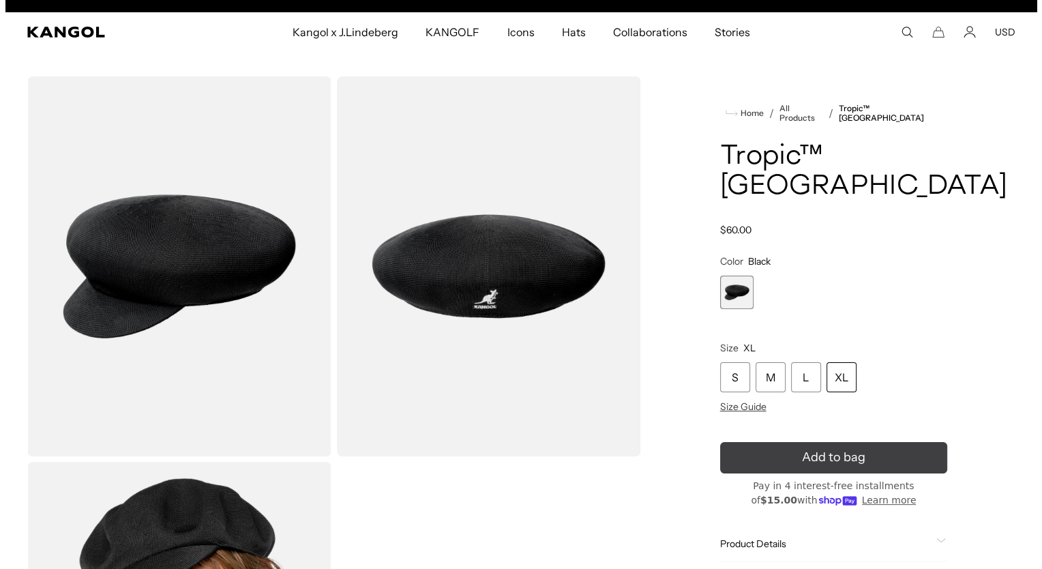
scroll to position [0, 0]
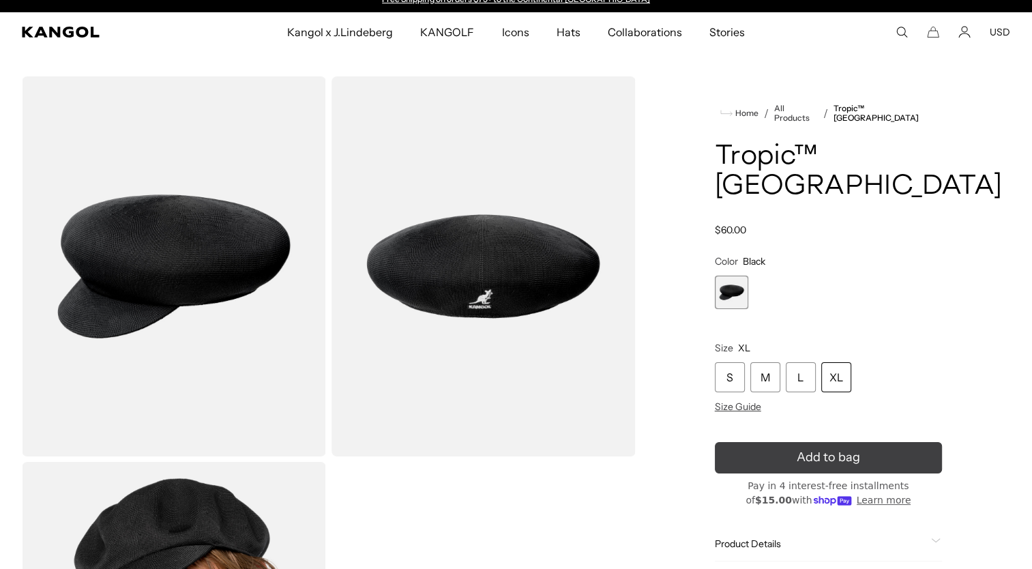
click at [825, 445] on icon "submit" at bounding box center [828, 458] width 26 height 26
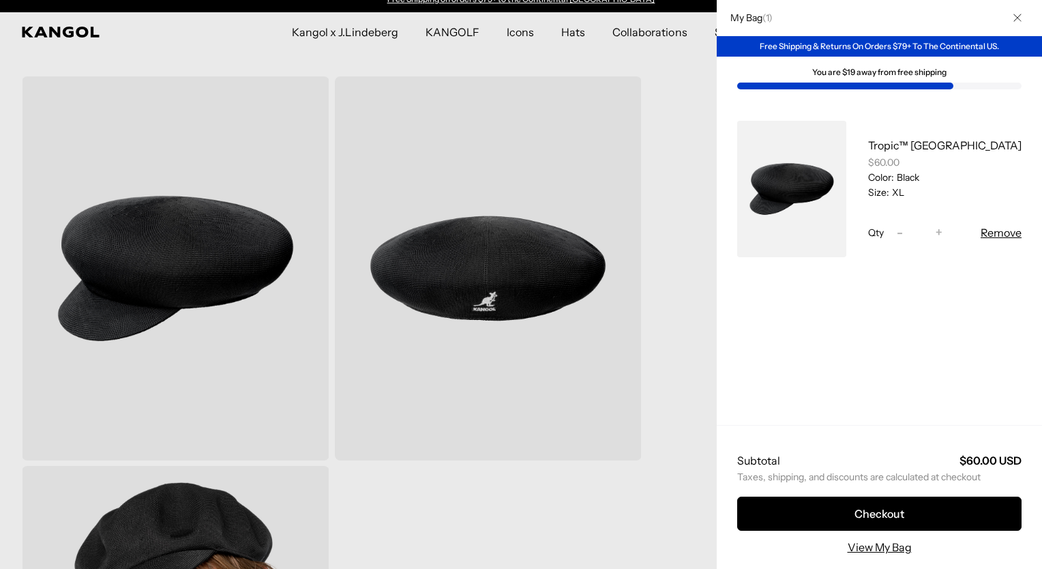
click at [1017, 21] on icon "Close" at bounding box center [1017, 18] width 8 height 8
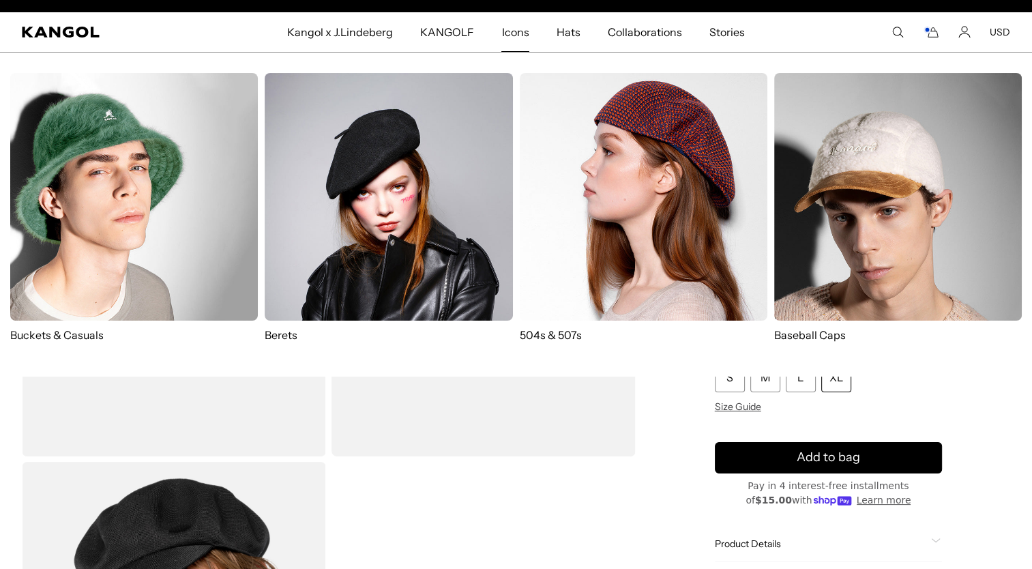
scroll to position [0, 281]
click at [136, 196] on img at bounding box center [134, 197] width 248 height 248
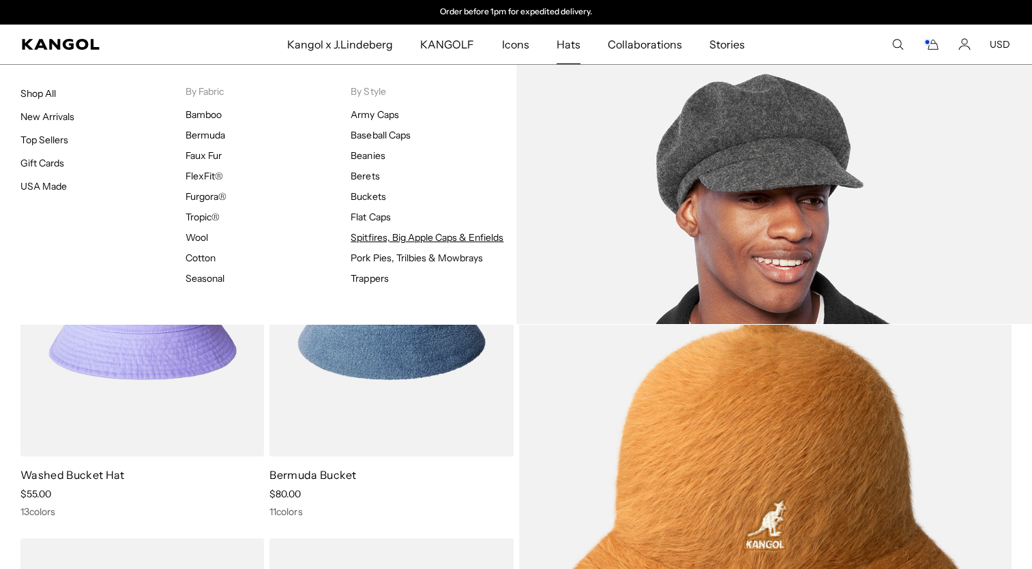
click at [383, 236] on link "Spitfires, Big Apple Caps & Enfields" at bounding box center [426, 237] width 153 height 12
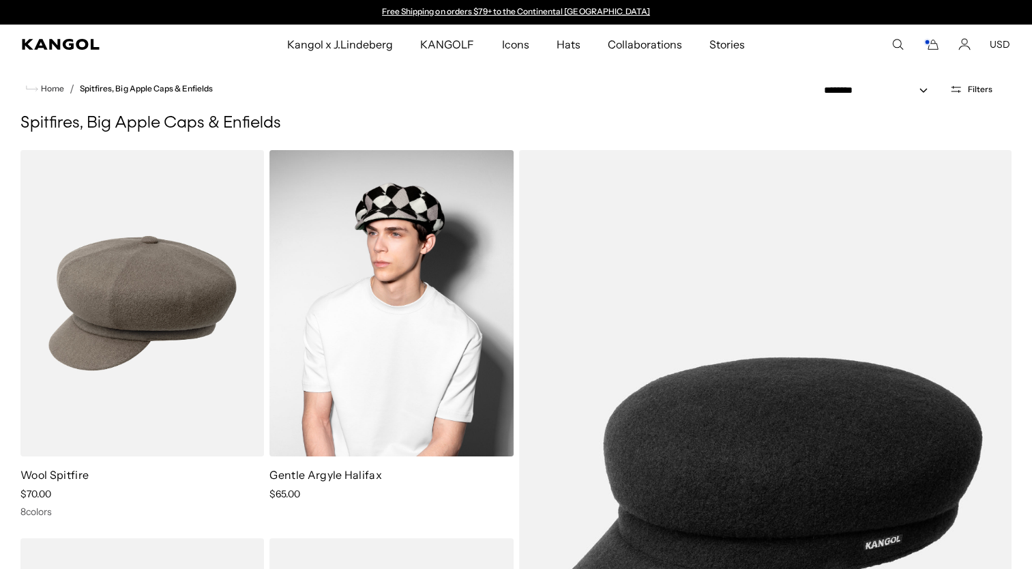
click at [353, 310] on img at bounding box center [390, 303] width 243 height 306
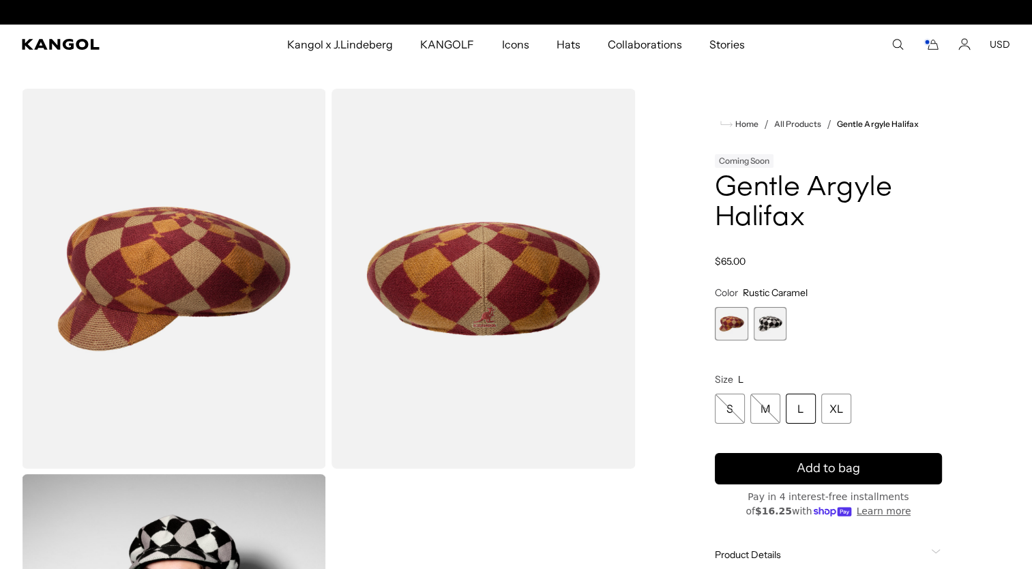
click at [762, 323] on span "2 of 2" at bounding box center [770, 323] width 33 height 33
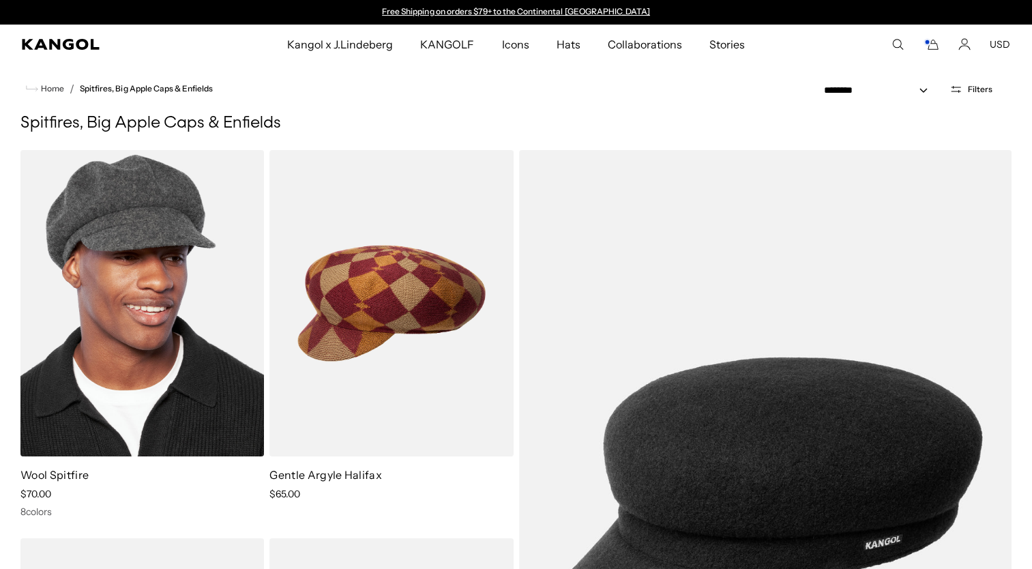
click at [128, 258] on img at bounding box center [141, 303] width 243 height 306
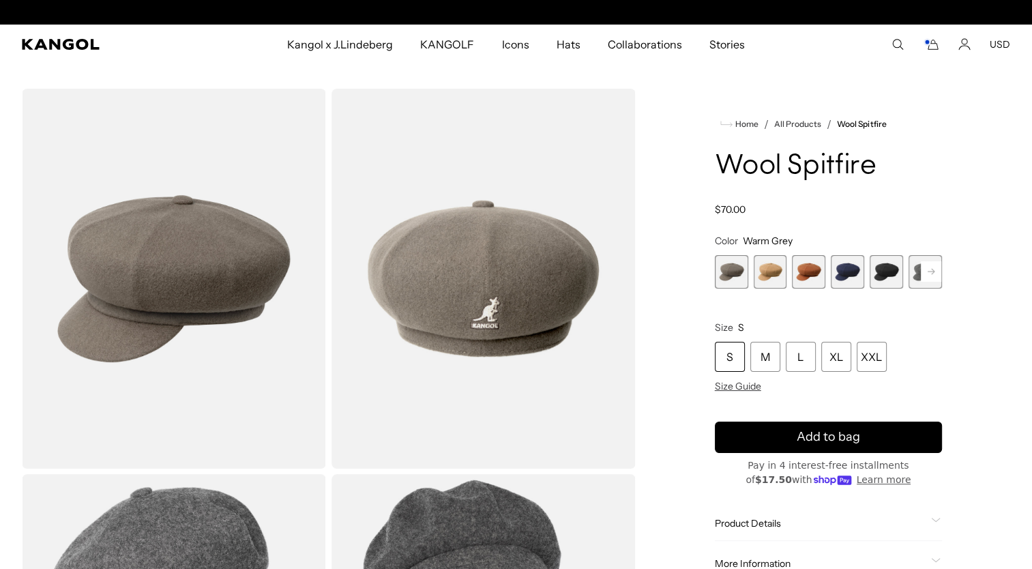
scroll to position [0, 281]
click at [728, 269] on span "1 of 8" at bounding box center [731, 271] width 33 height 33
click at [766, 279] on span "2 of 8" at bounding box center [770, 271] width 33 height 33
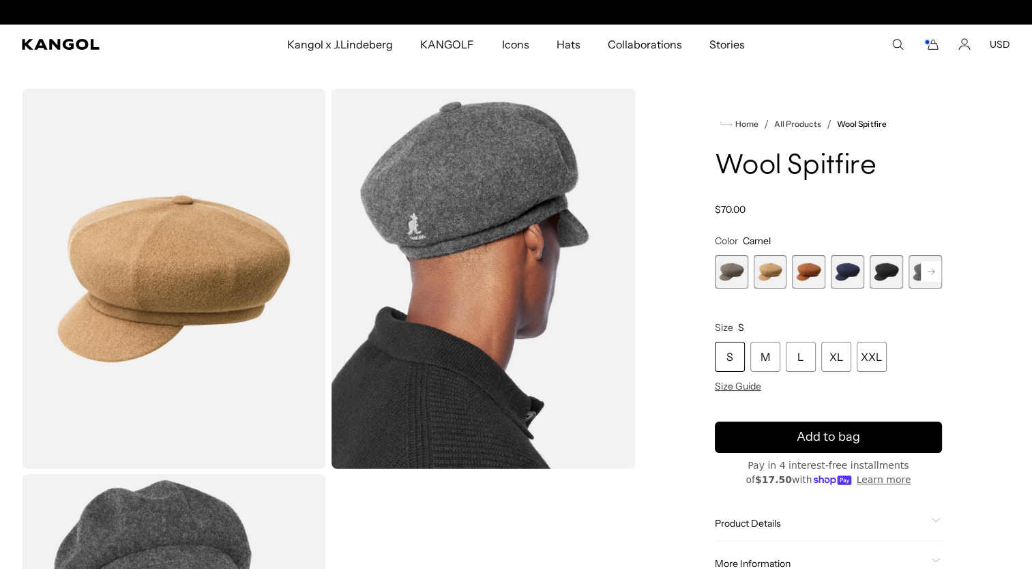
click at [805, 269] on span "3 of 8" at bounding box center [808, 271] width 33 height 33
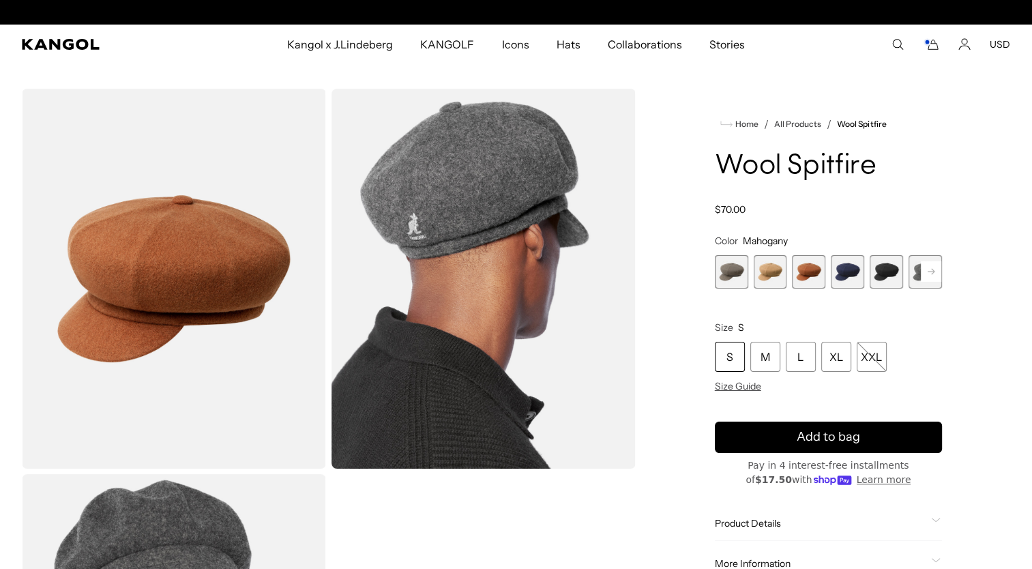
scroll to position [0, 281]
click at [852, 267] on span "4 of 8" at bounding box center [847, 271] width 33 height 33
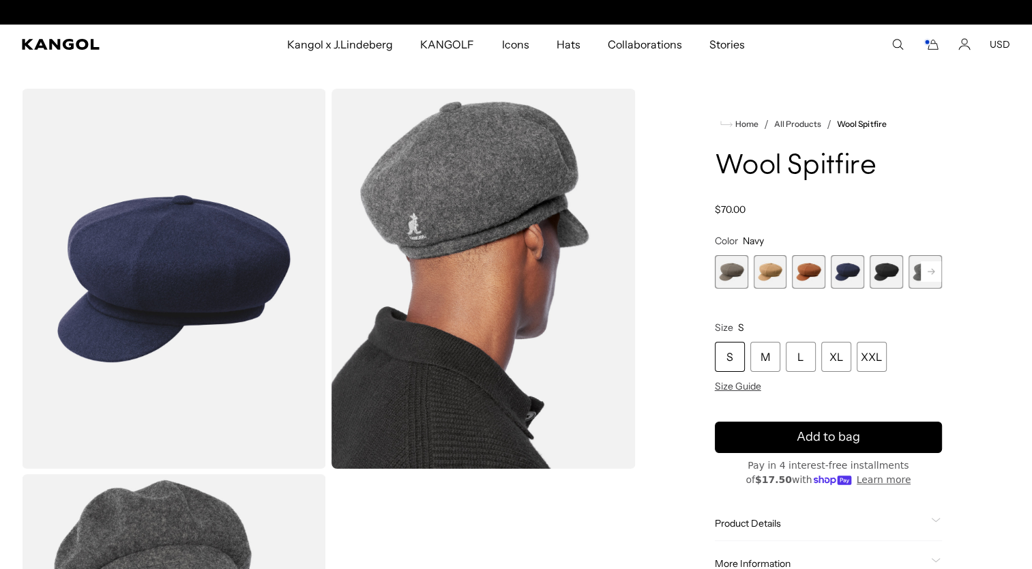
click at [183, 271] on img "Gallery Viewer" at bounding box center [174, 279] width 304 height 380
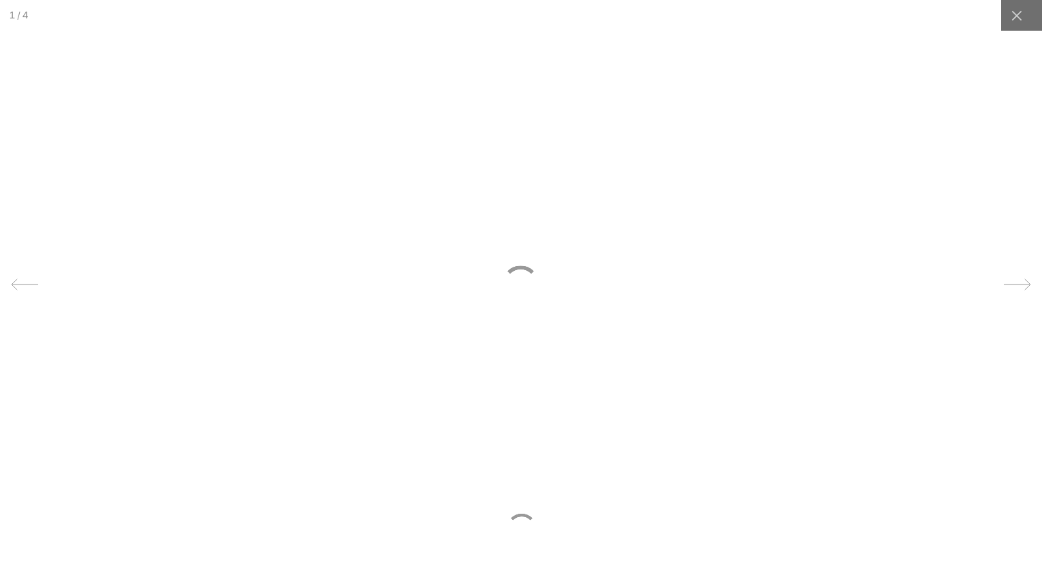
scroll to position [0, 281]
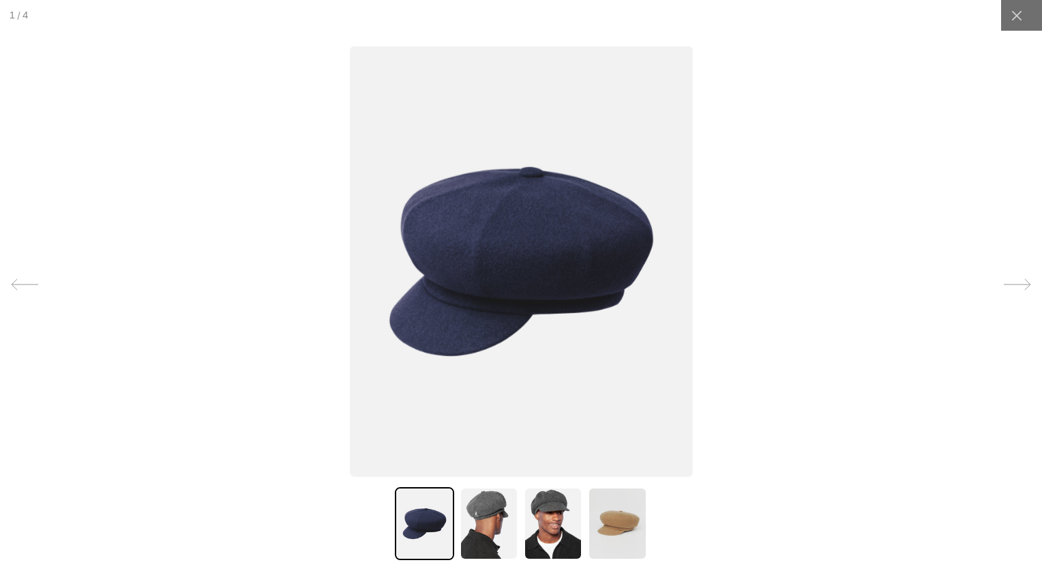
click at [1009, 284] on icon at bounding box center [1017, 284] width 27 height 27
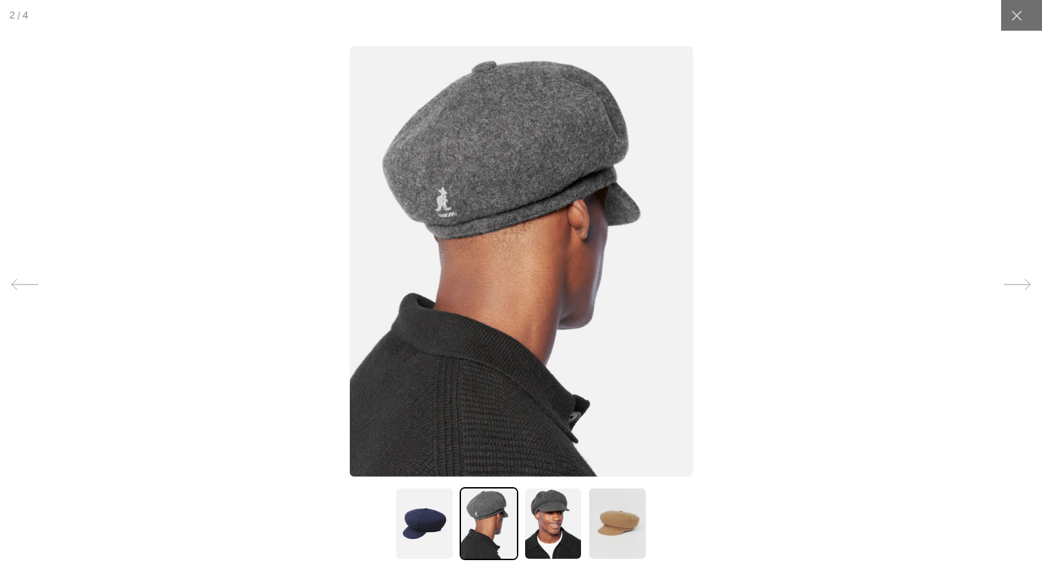
scroll to position [0, 0]
click at [1009, 284] on icon at bounding box center [1017, 284] width 27 height 27
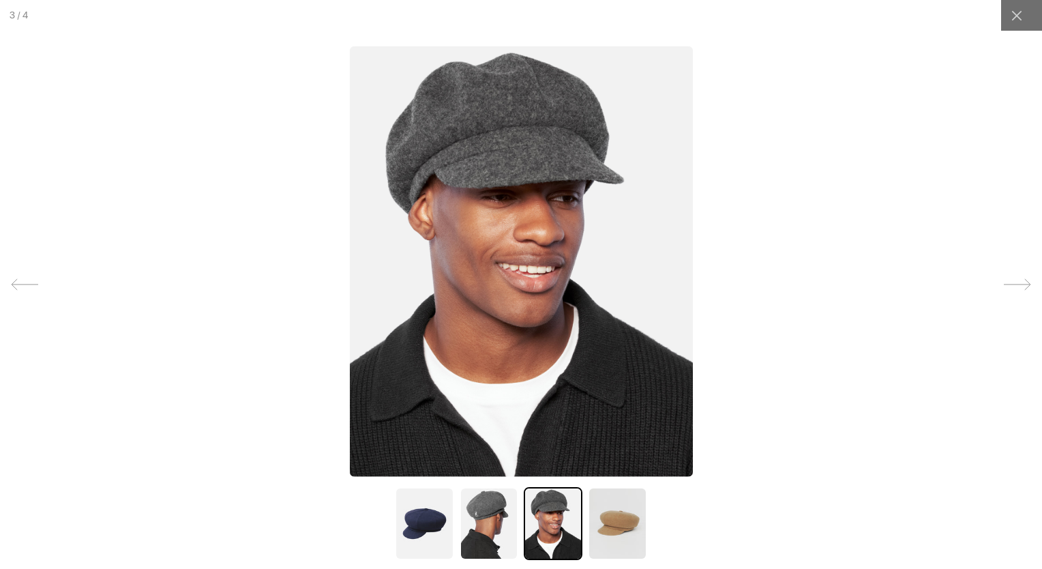
click at [1009, 284] on icon at bounding box center [1017, 284] width 27 height 27
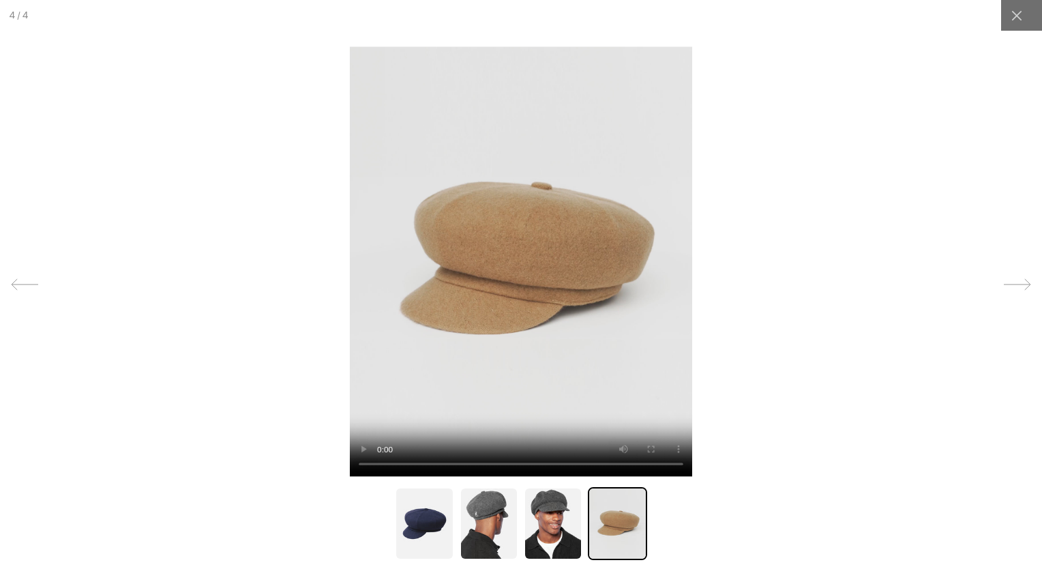
scroll to position [0, 281]
click at [1009, 284] on icon at bounding box center [1017, 284] width 27 height 27
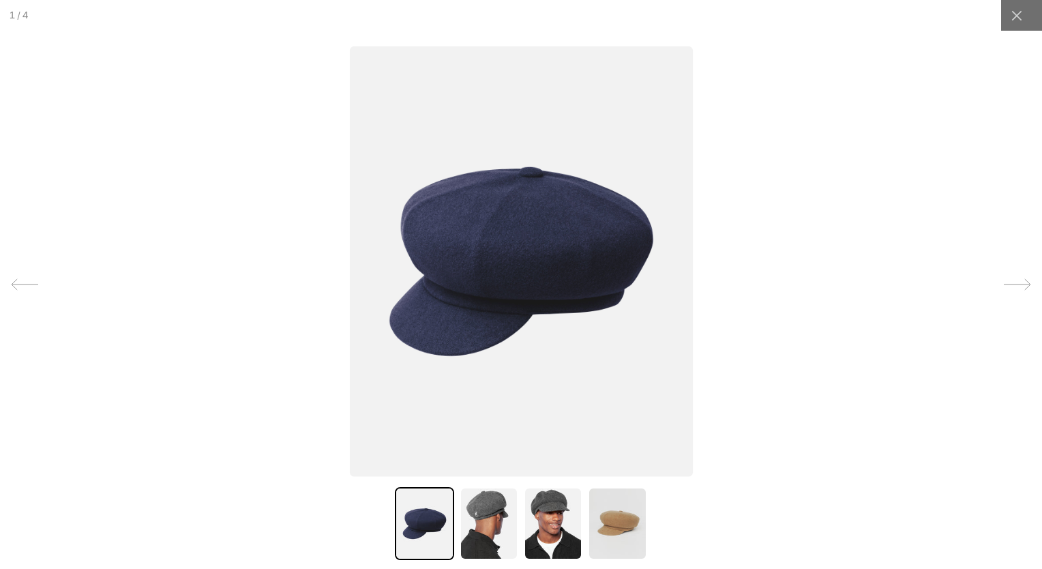
click at [1009, 284] on icon at bounding box center [1017, 284] width 27 height 27
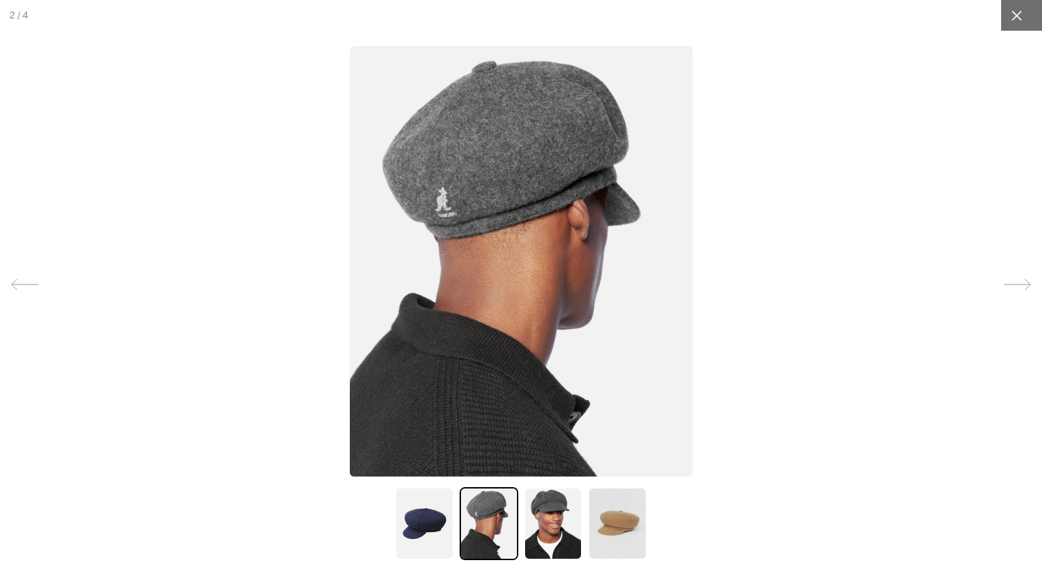
click at [1011, 16] on icon at bounding box center [1016, 15] width 10 height 10
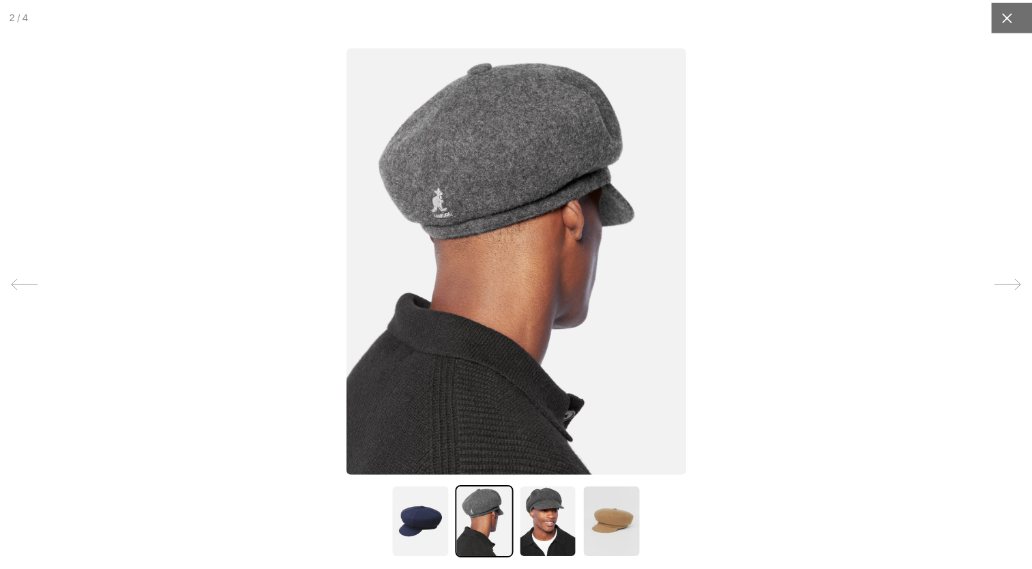
scroll to position [0, 0]
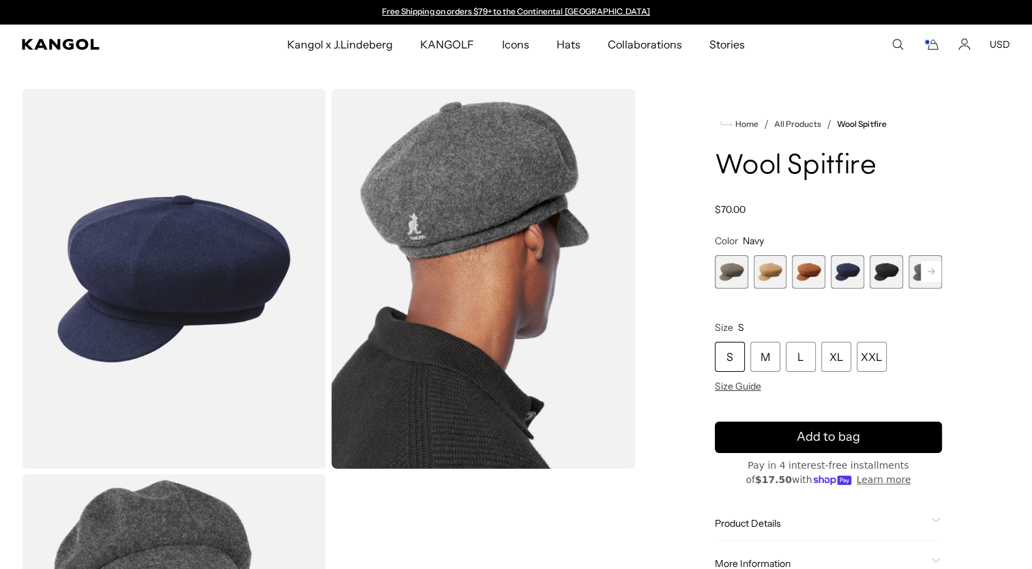
click at [874, 274] on span "5 of 8" at bounding box center [885, 271] width 33 height 33
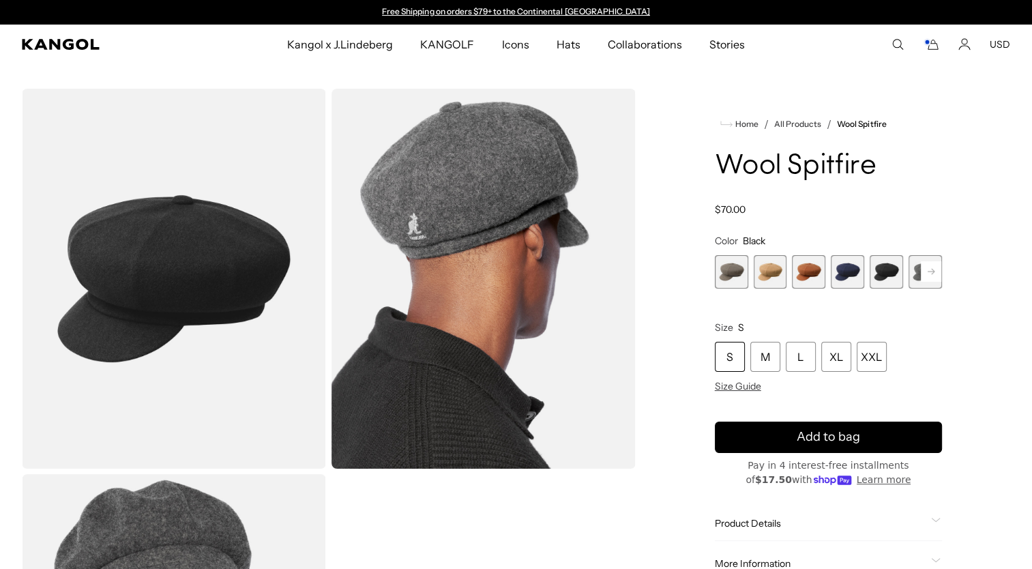
click at [222, 261] on img "Gallery Viewer" at bounding box center [174, 279] width 304 height 380
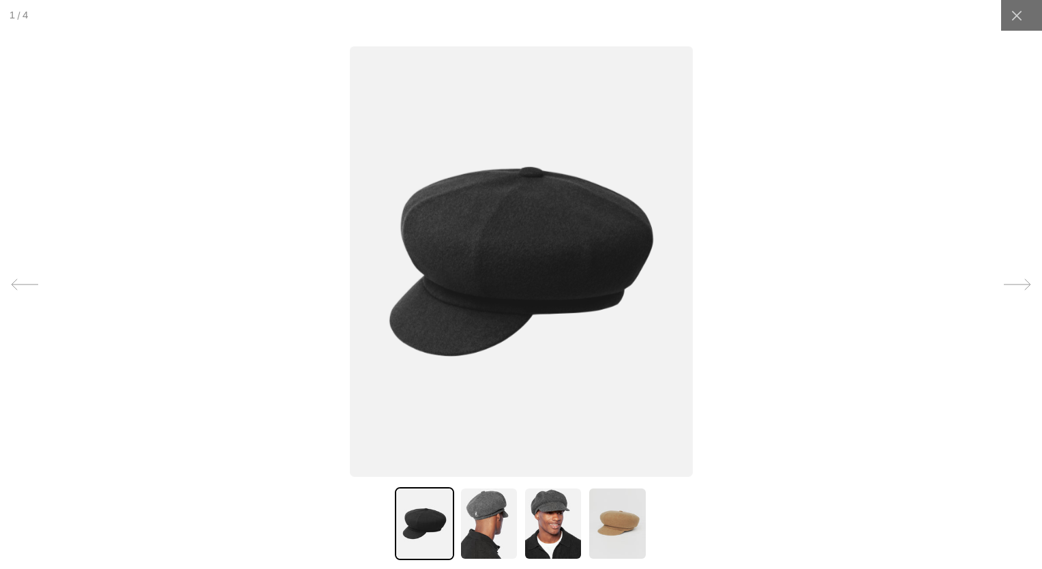
click at [1018, 288] on icon at bounding box center [1017, 284] width 27 height 27
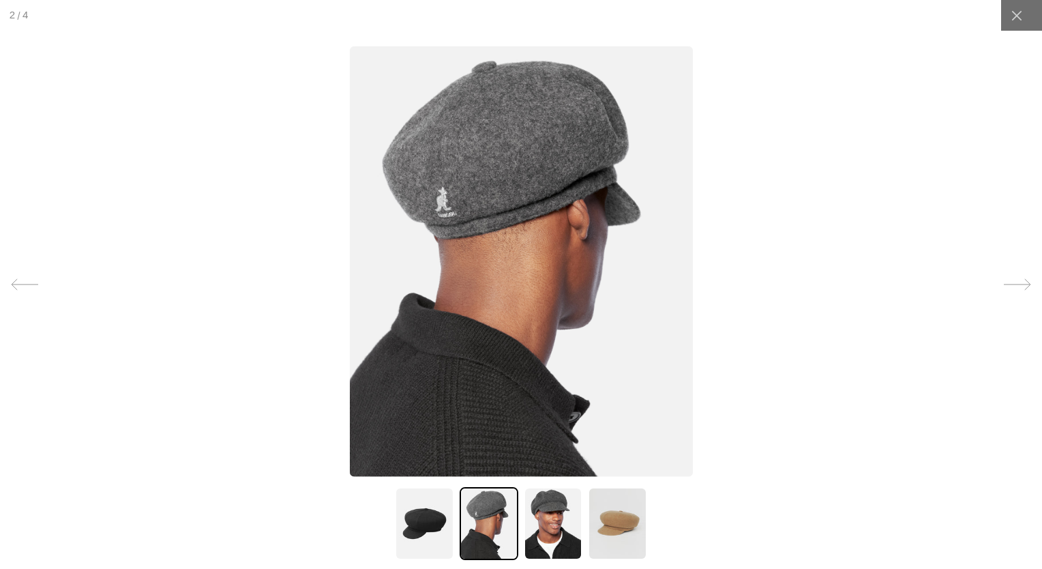
click at [1018, 288] on icon at bounding box center [1017, 284] width 27 height 27
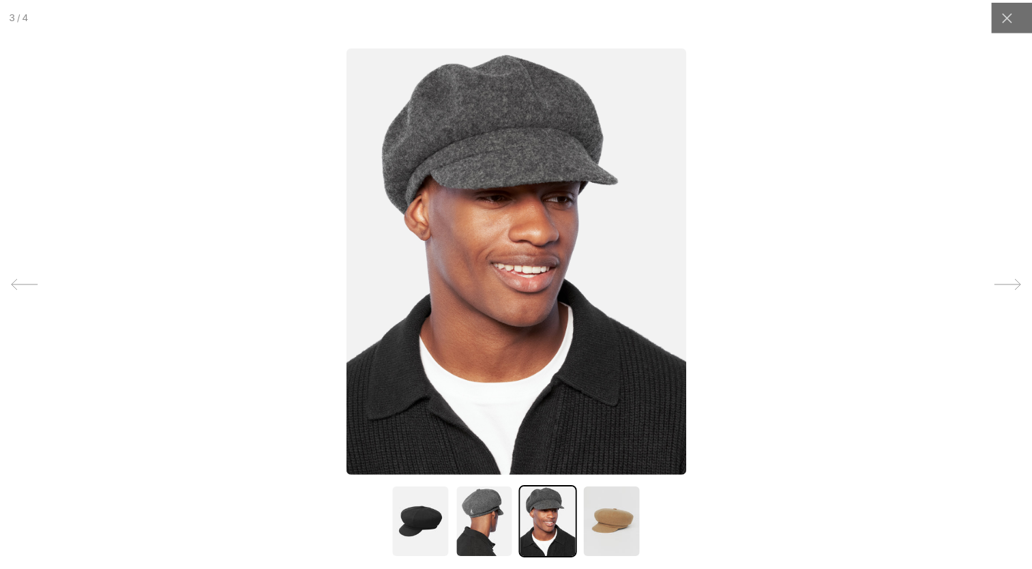
scroll to position [0, 281]
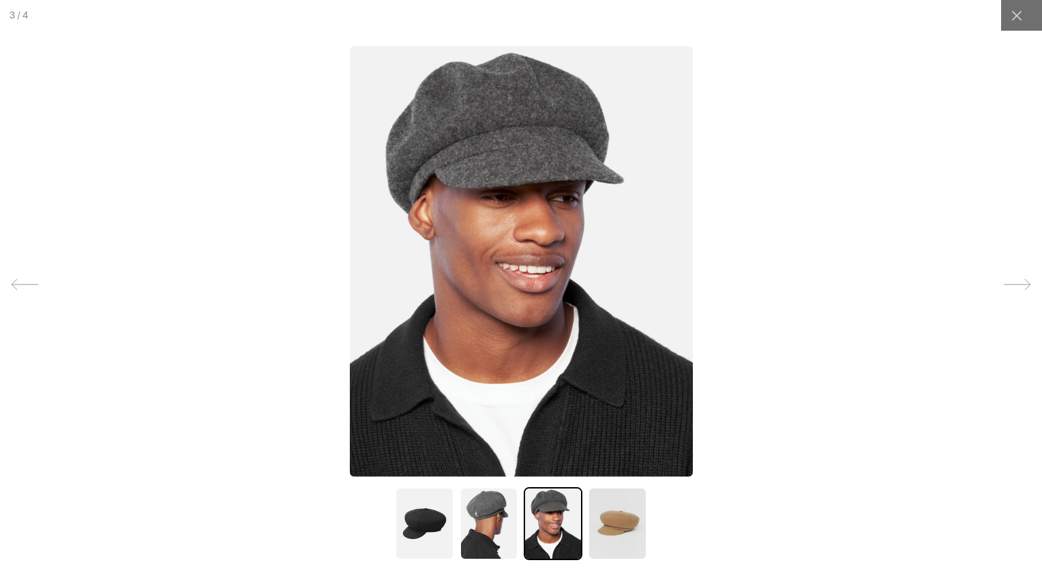
click at [1018, 288] on icon at bounding box center [1017, 284] width 27 height 27
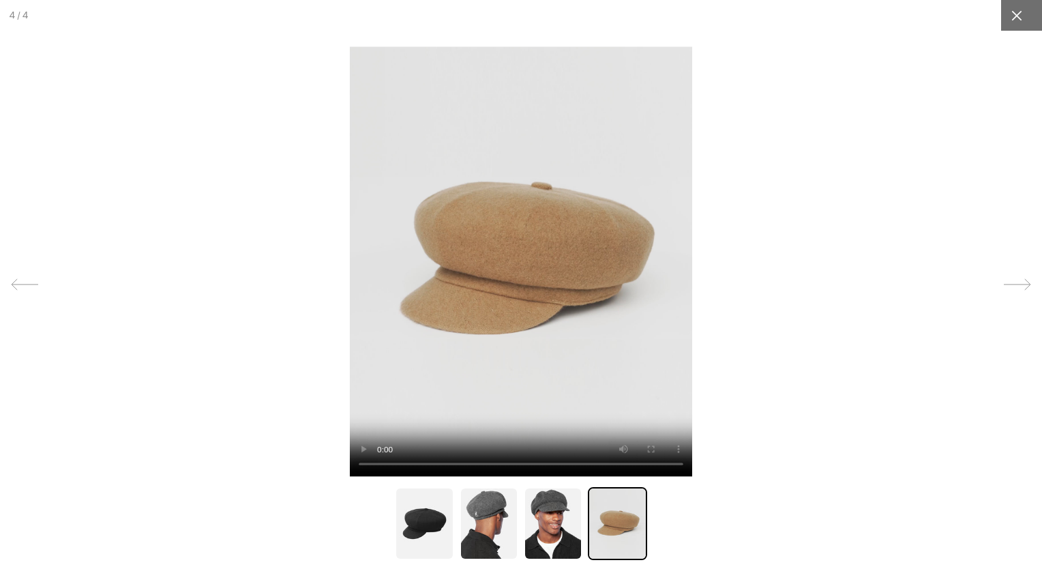
click at [1001, 19] on div at bounding box center [1016, 15] width 31 height 31
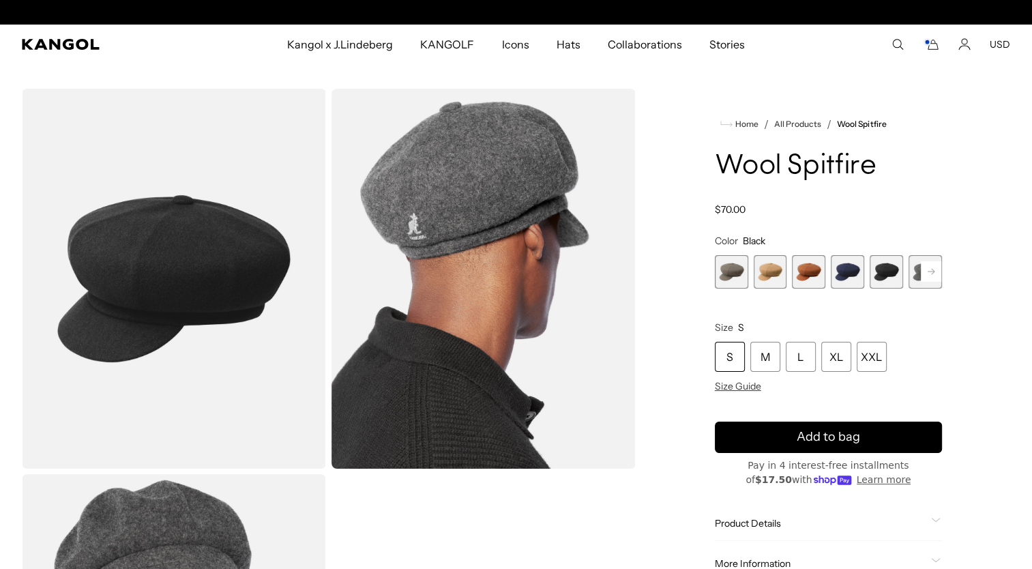
scroll to position [0, 0]
click at [927, 267] on rect at bounding box center [931, 271] width 20 height 20
click at [876, 274] on span "6 of 8" at bounding box center [885, 271] width 33 height 33
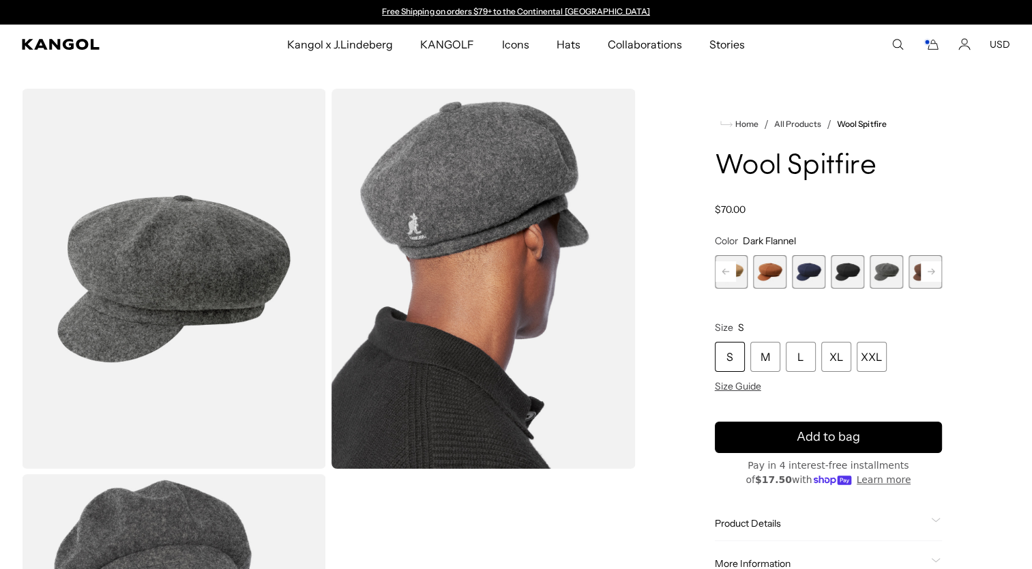
click at [909, 277] on span "7 of 8" at bounding box center [924, 271] width 33 height 33
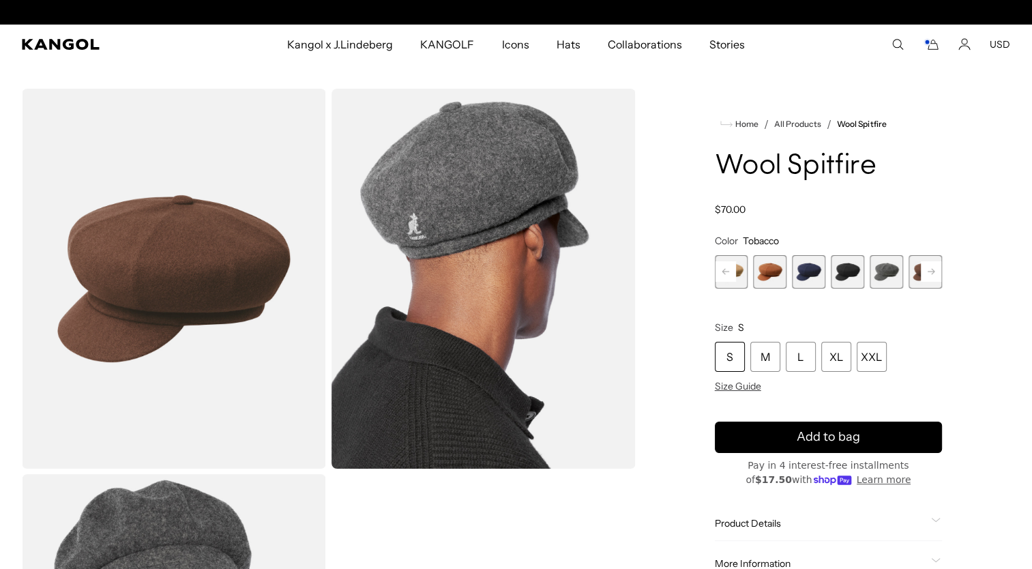
scroll to position [0, 281]
click at [846, 274] on span "5 of 8" at bounding box center [847, 271] width 33 height 33
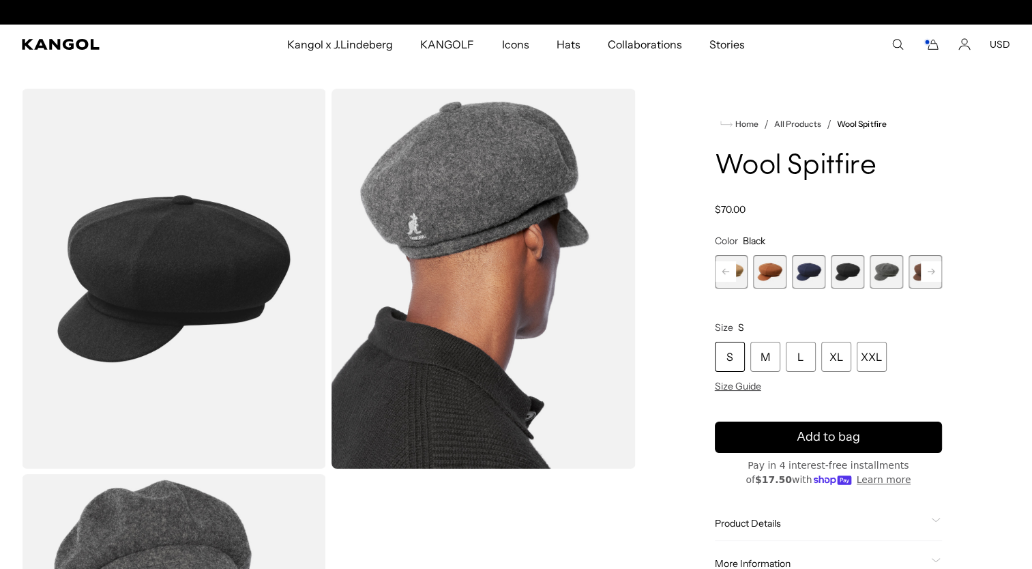
click at [805, 277] on span "4 of 8" at bounding box center [808, 271] width 33 height 33
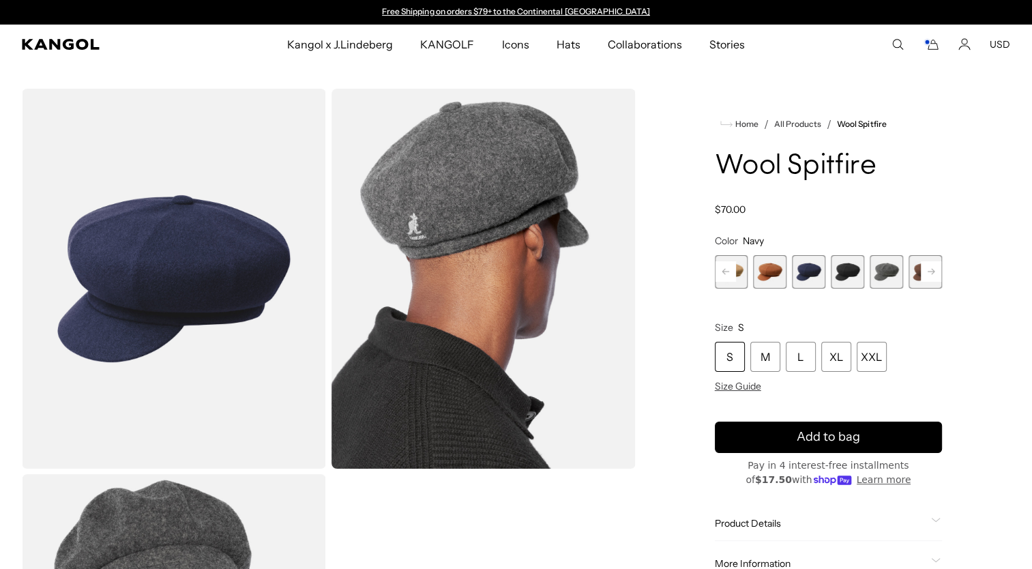
click at [842, 279] on span "5 of 8" at bounding box center [847, 271] width 33 height 33
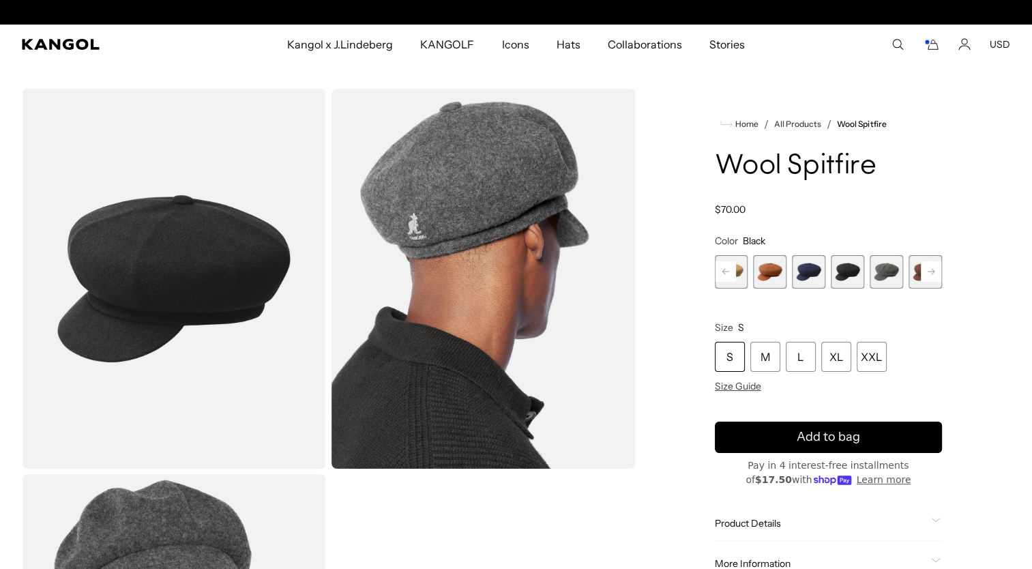
scroll to position [0, 281]
click at [865, 355] on div "XXL" at bounding box center [871, 357] width 30 height 30
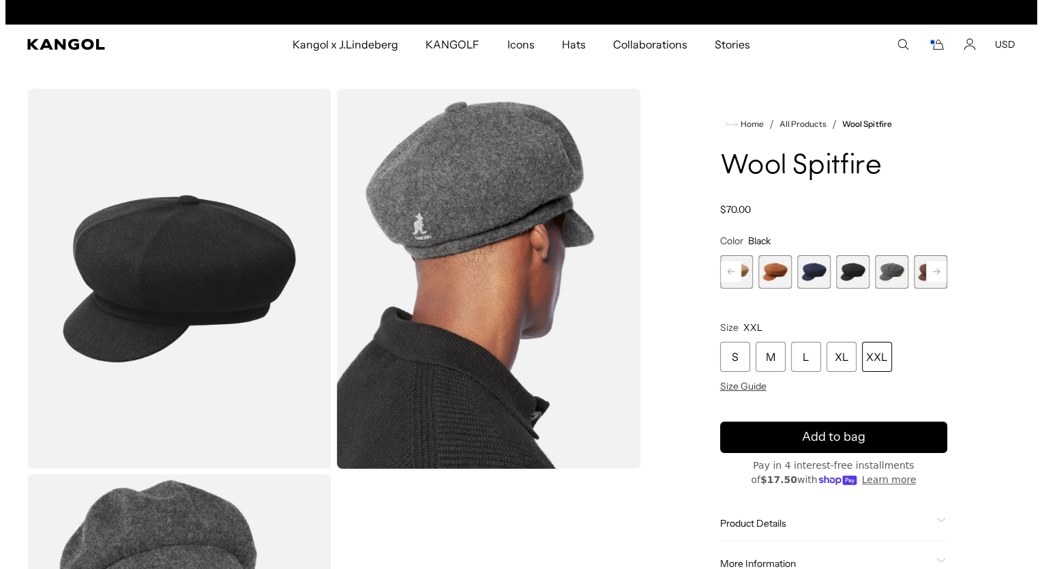
scroll to position [0, 281]
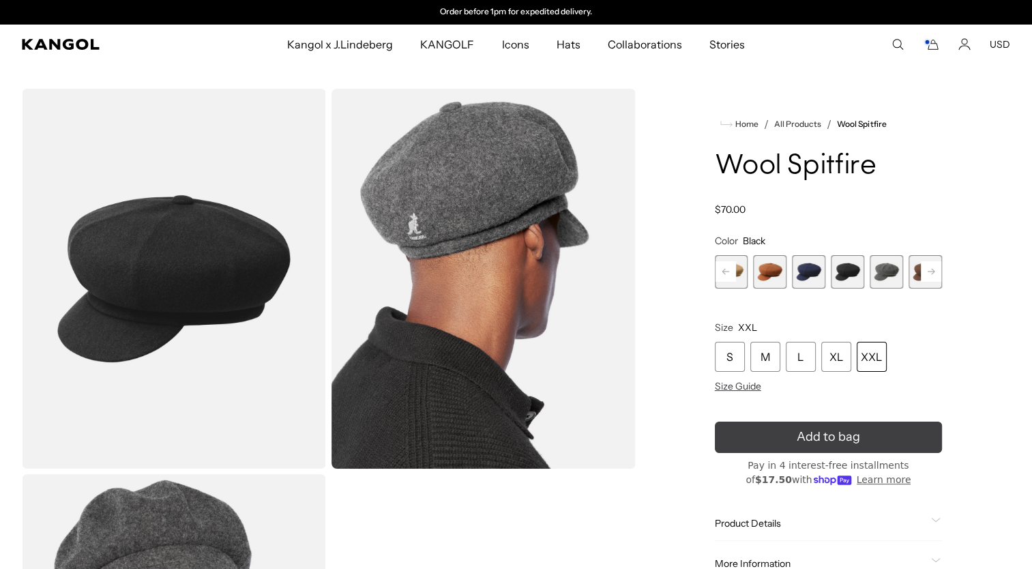
click at [838, 432] on span "Add to bag" at bounding box center [827, 437] width 63 height 18
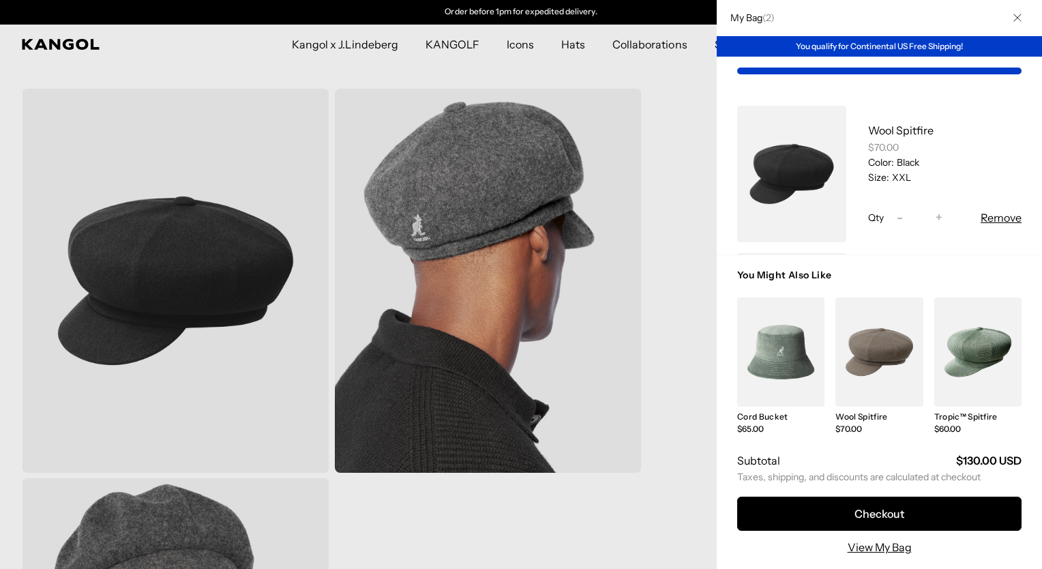
click at [1017, 12] on button "Close" at bounding box center [1017, 17] width 35 height 35
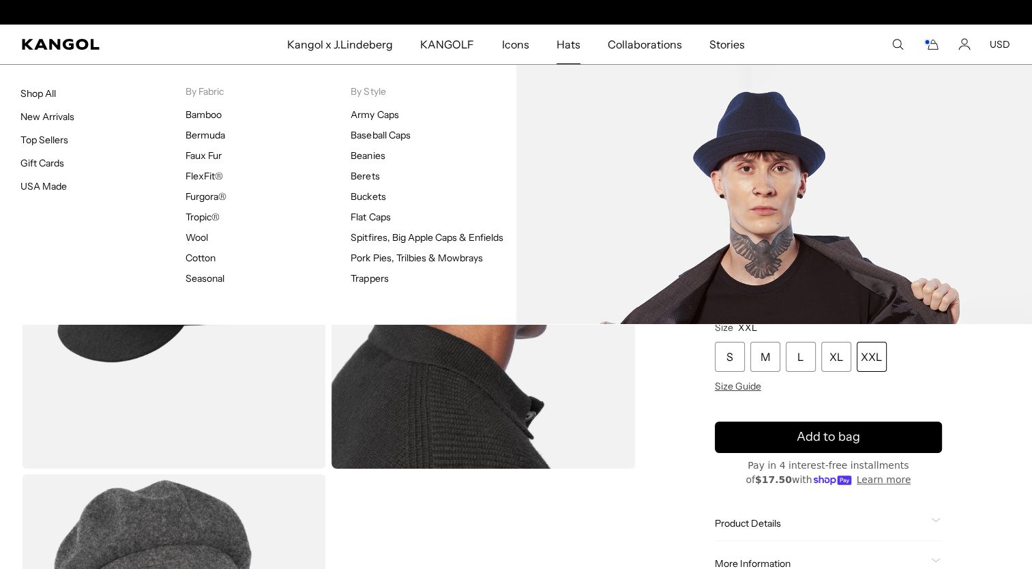
scroll to position [0, 0]
click at [393, 256] on link "Pork Pies, Trilbies & Mowbrays" at bounding box center [416, 258] width 132 height 12
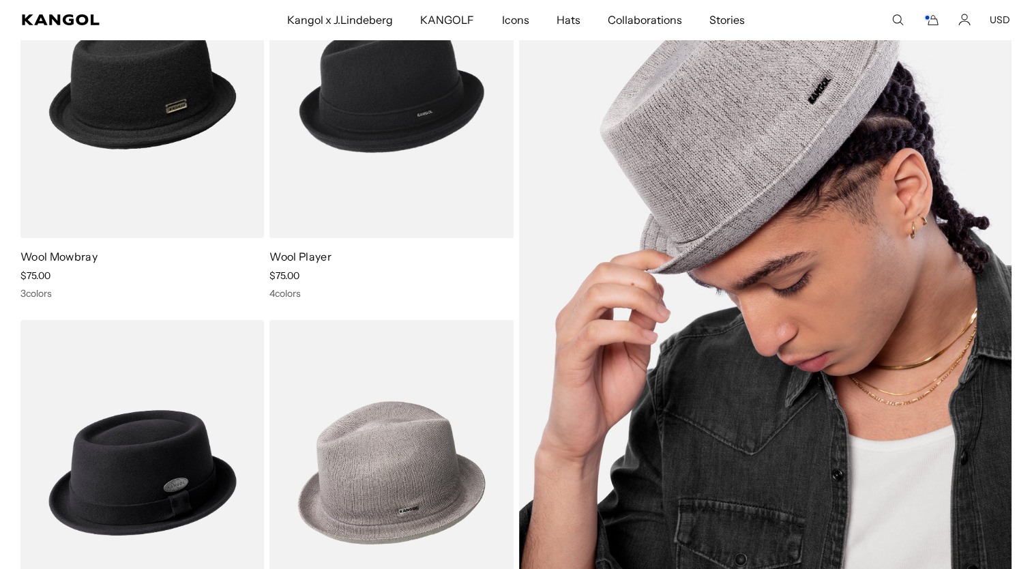
scroll to position [0, 281]
click at [763, 120] on img at bounding box center [765, 278] width 493 height 693
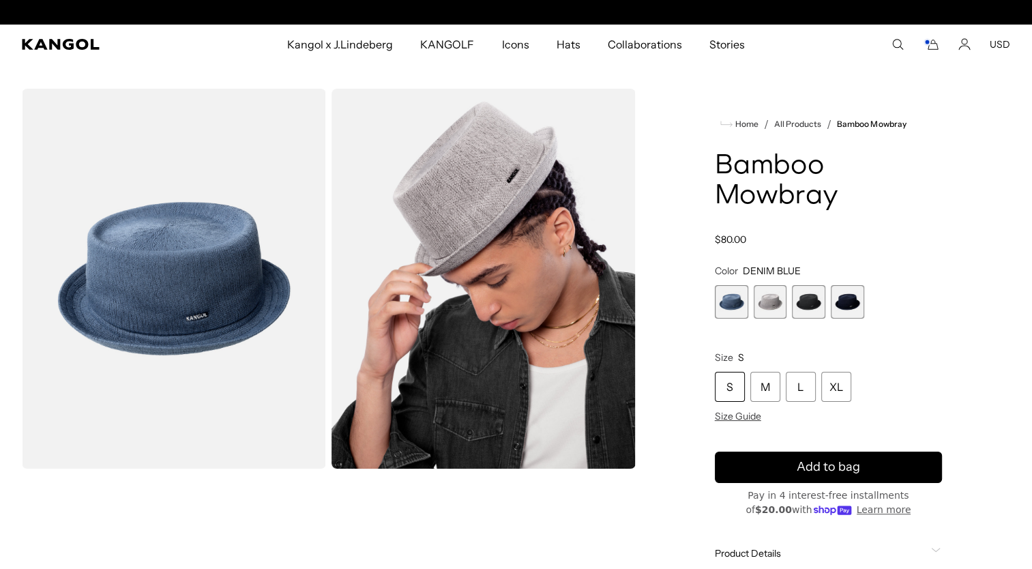
scroll to position [0, 281]
click at [803, 295] on span "3 of 4" at bounding box center [808, 301] width 33 height 33
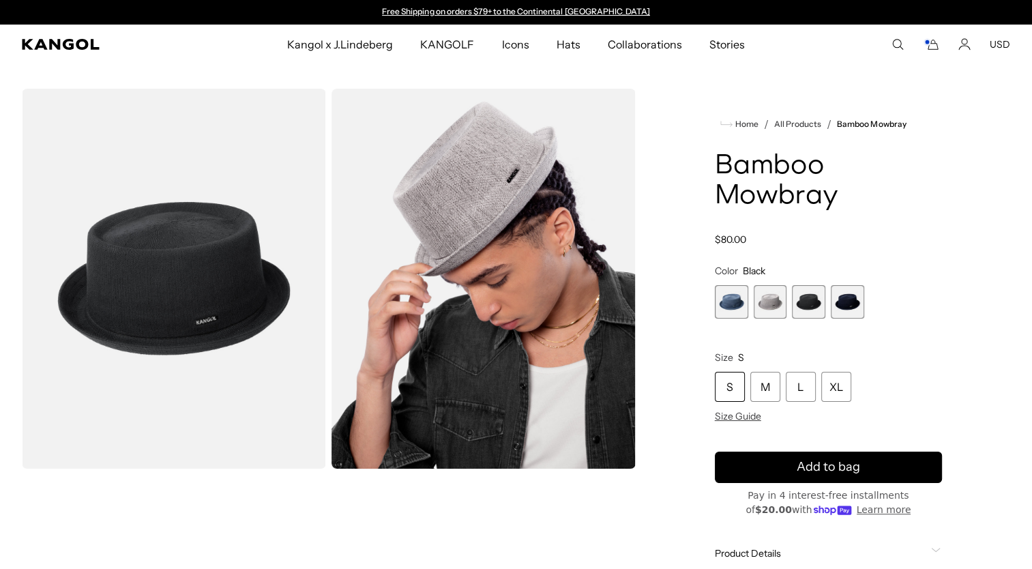
click at [839, 299] on span "4 of 4" at bounding box center [847, 301] width 33 height 33
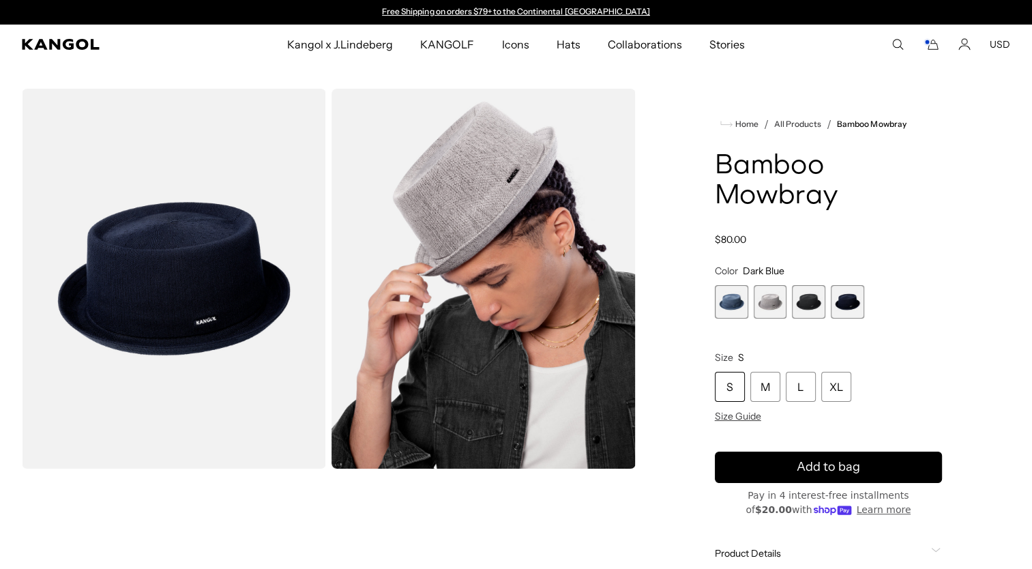
click at [808, 309] on span "3 of 4" at bounding box center [808, 301] width 33 height 33
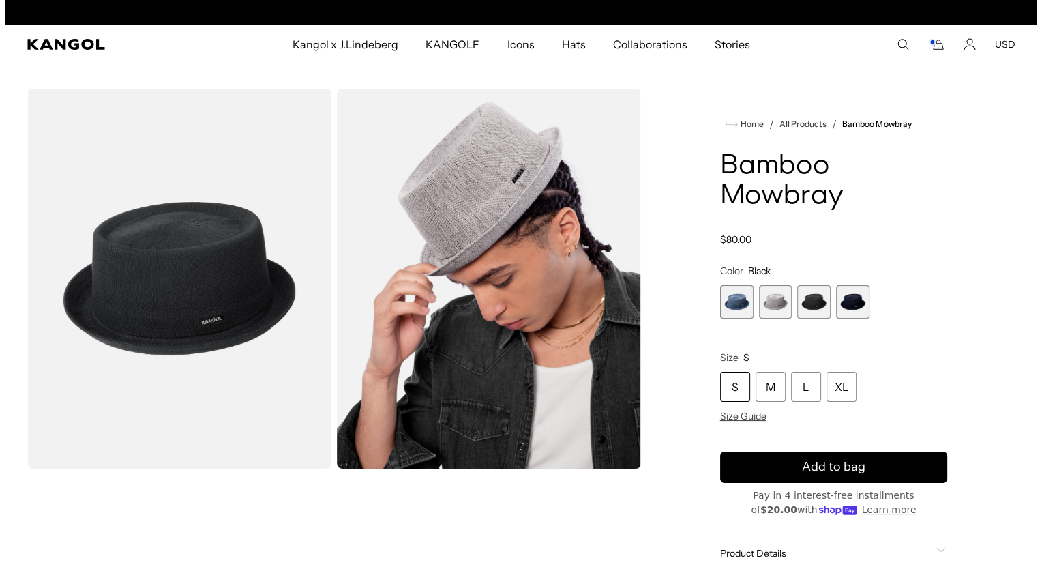
scroll to position [0, 281]
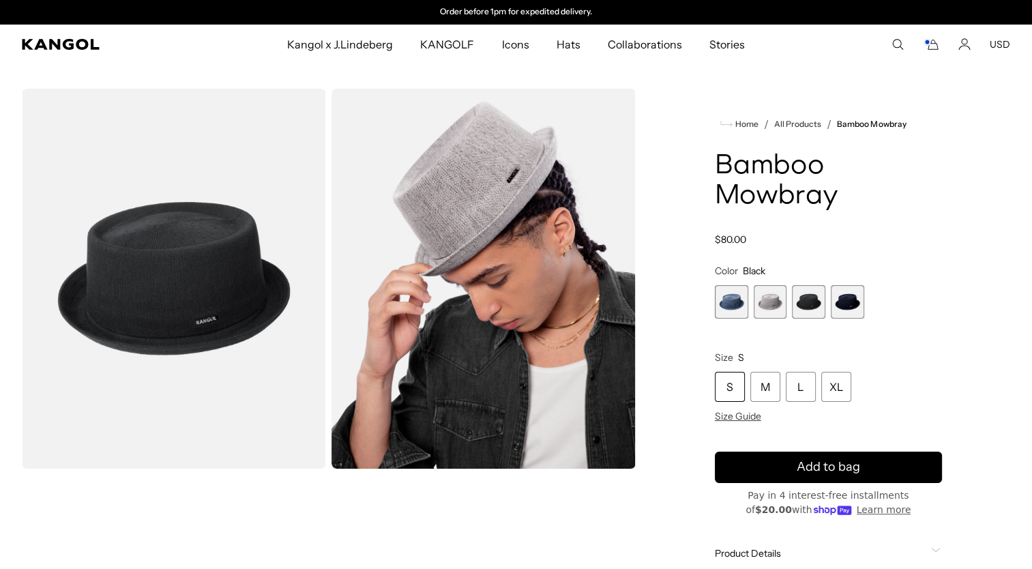
click at [209, 275] on img "Gallery Viewer" at bounding box center [174, 279] width 304 height 380
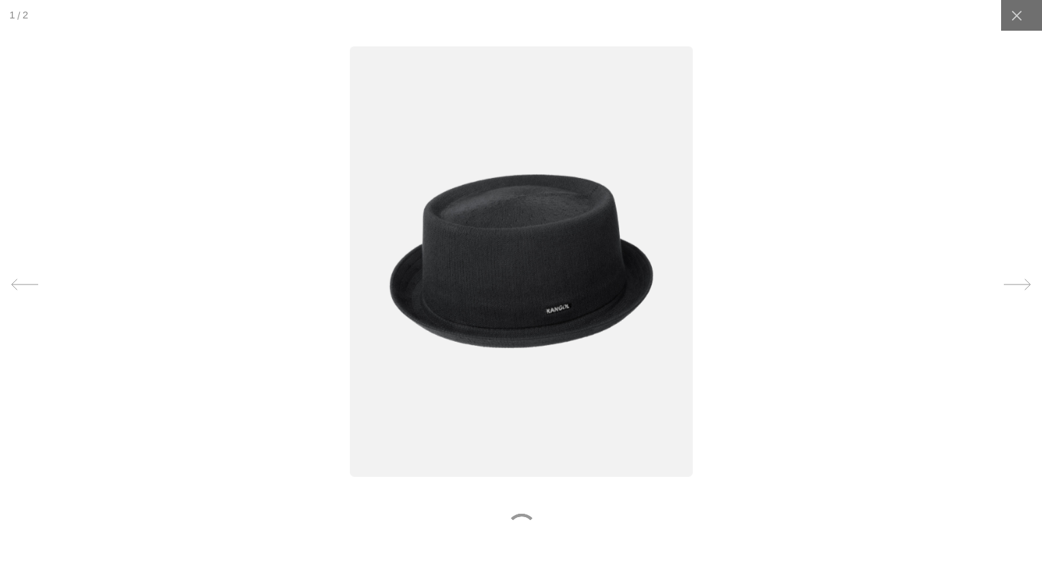
scroll to position [0, 0]
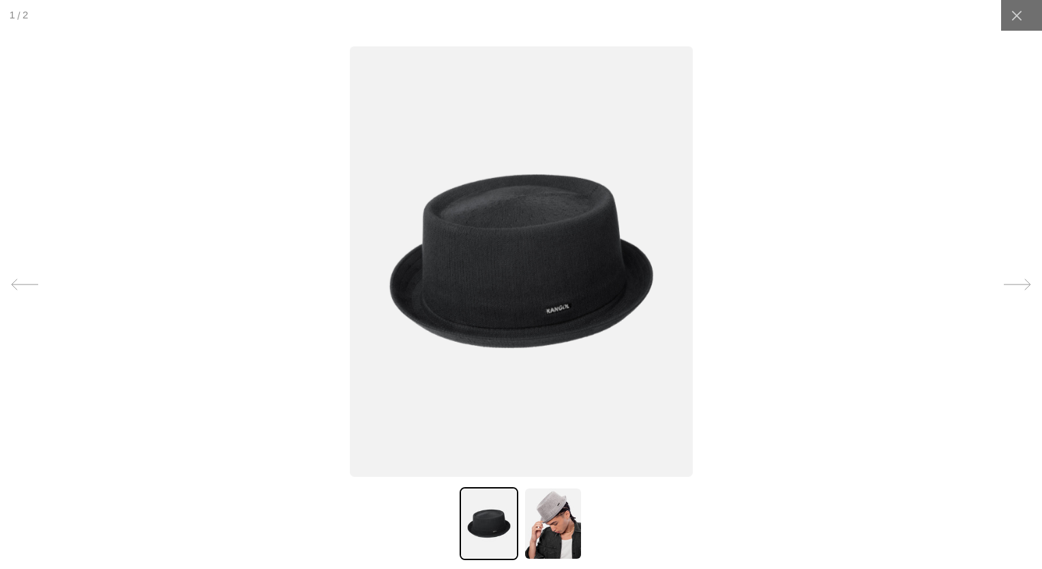
click at [1009, 288] on icon at bounding box center [1017, 284] width 27 height 27
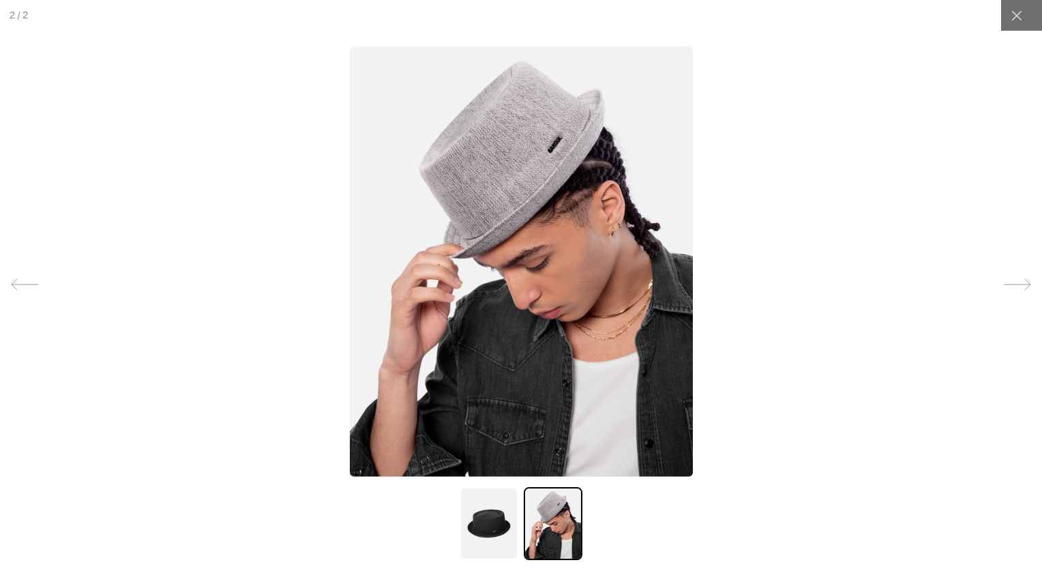
scroll to position [0, 281]
click at [1009, 288] on icon at bounding box center [1017, 284] width 27 height 27
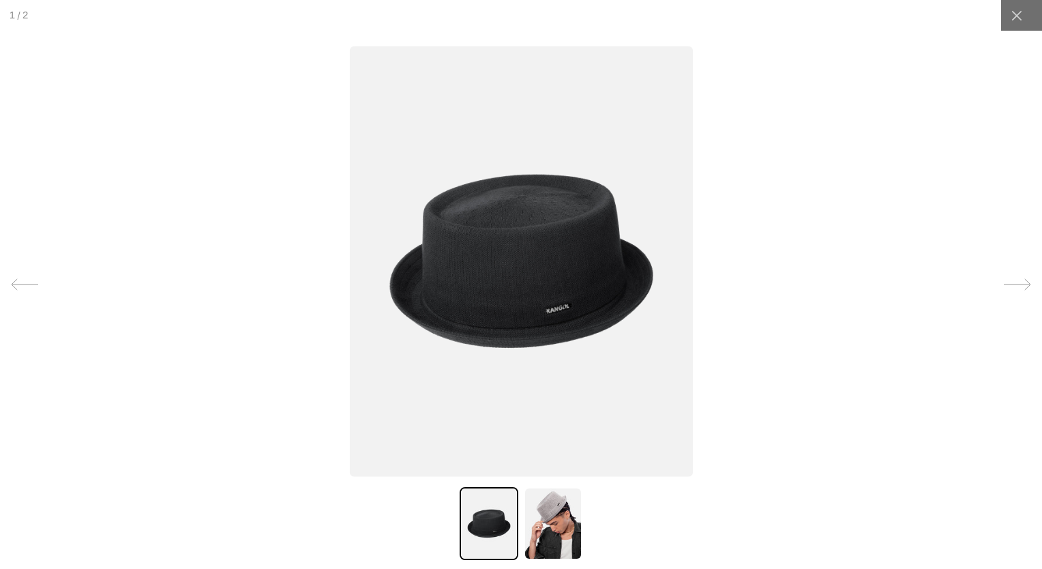
click at [1009, 288] on icon at bounding box center [1017, 284] width 27 height 27
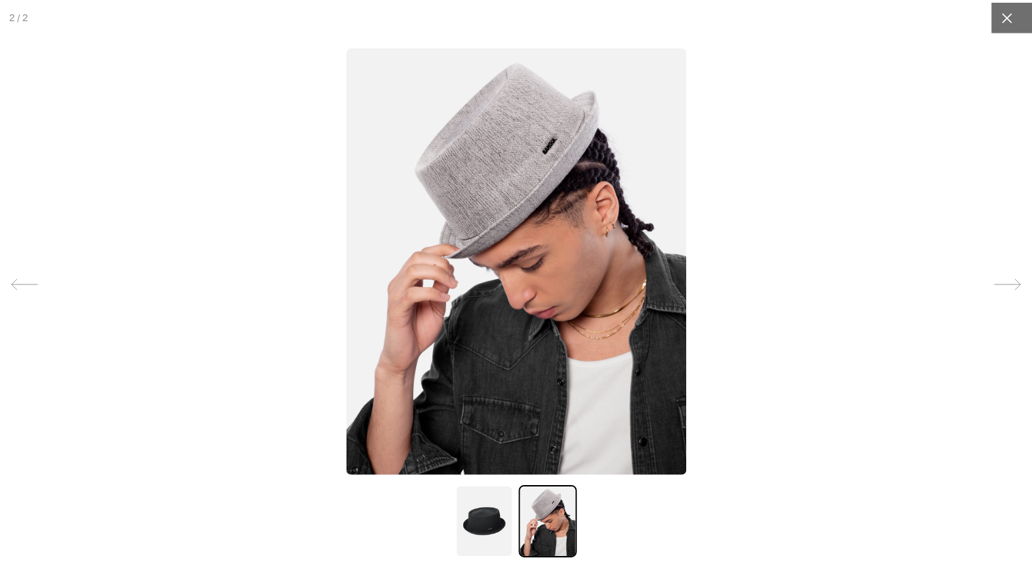
scroll to position [0, 0]
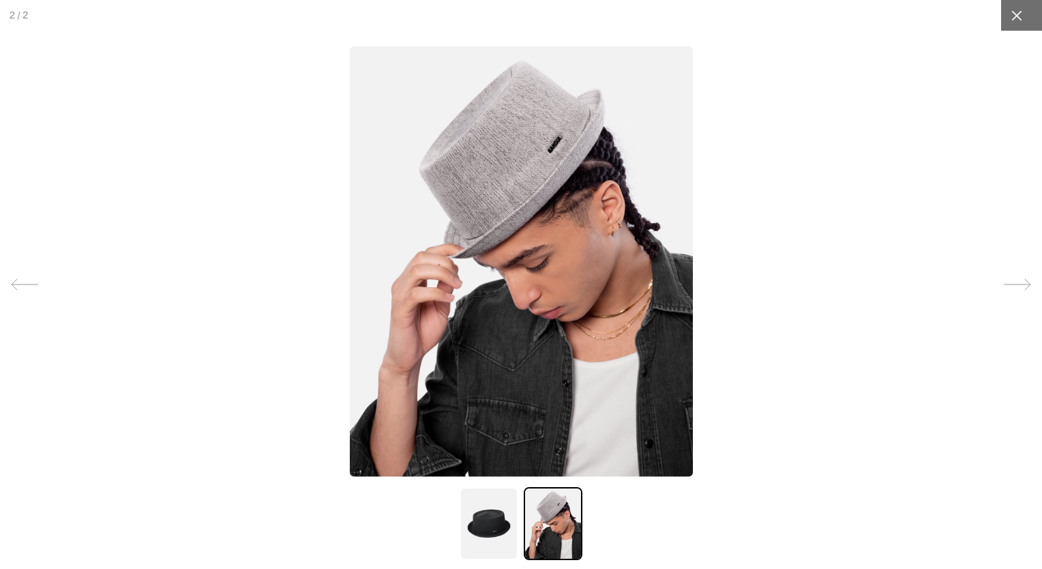
click at [1011, 16] on icon at bounding box center [1016, 15] width 10 height 10
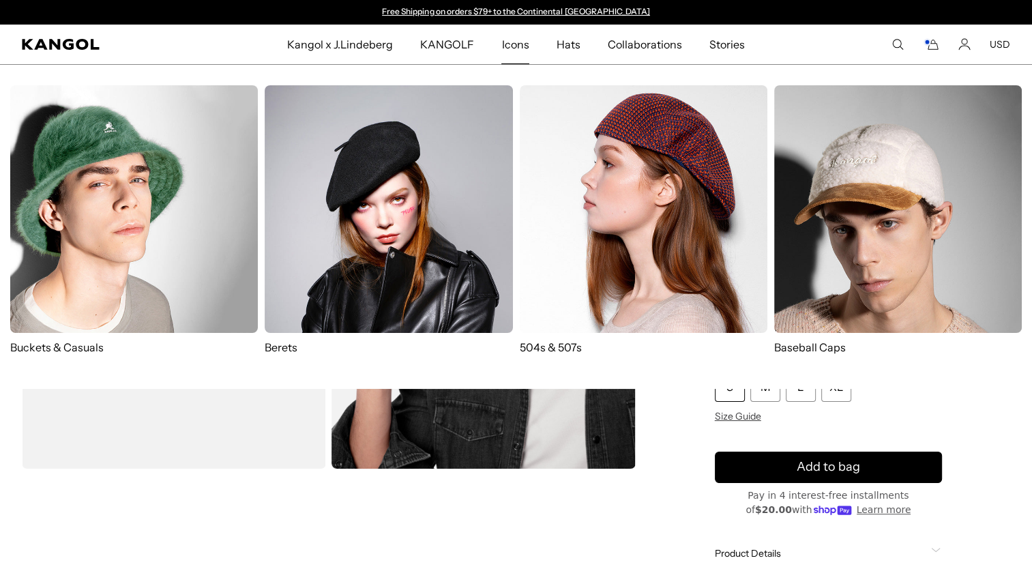
click at [422, 184] on img at bounding box center [389, 209] width 248 height 248
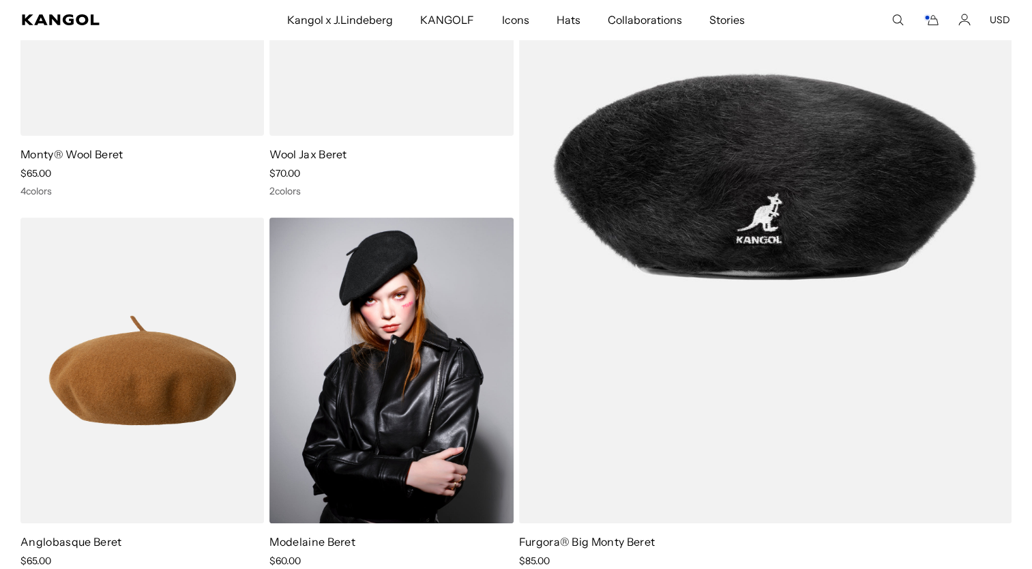
click at [387, 329] on img at bounding box center [390, 371] width 243 height 306
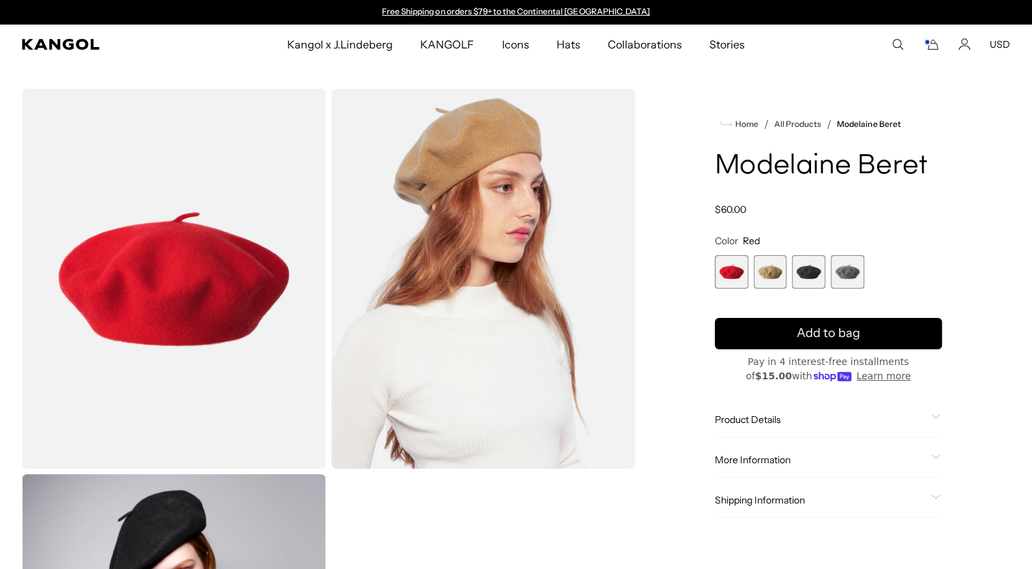
click at [805, 269] on span "3 of 4" at bounding box center [808, 271] width 33 height 33
